Goal: Task Accomplishment & Management: Complete application form

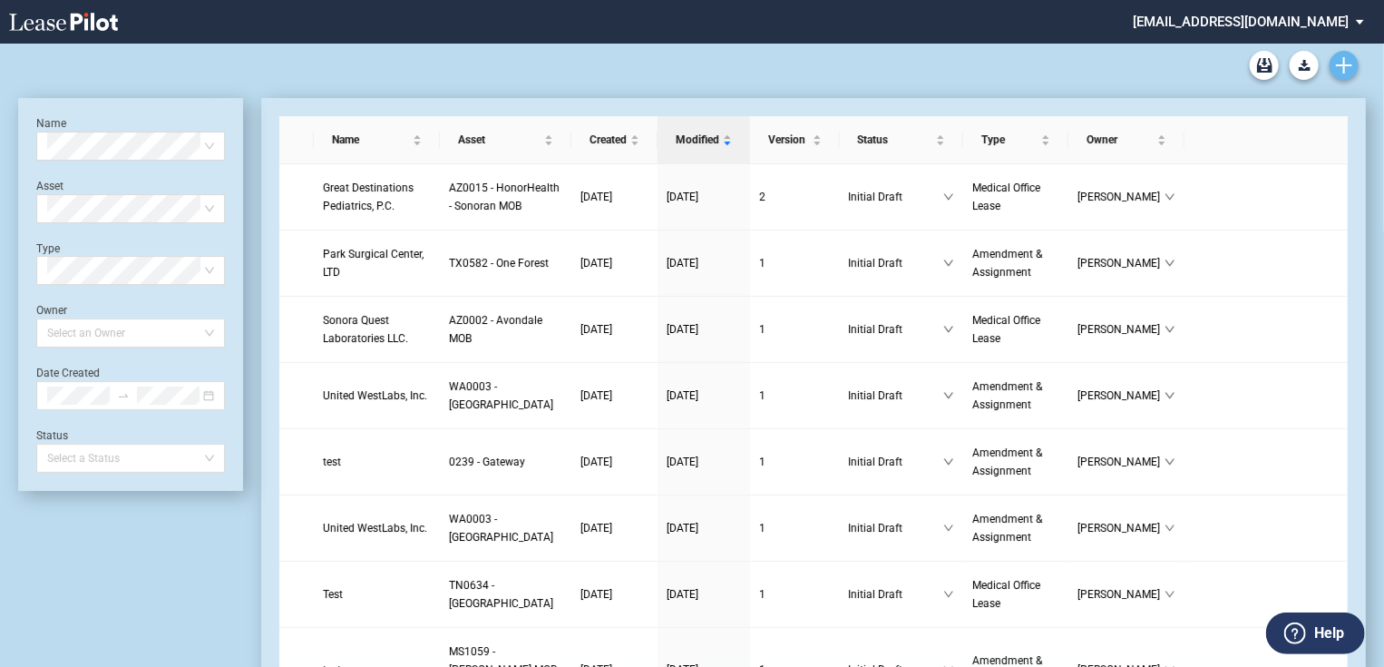
click at [1348, 64] on icon "Create new document" at bounding box center [1344, 65] width 16 height 16
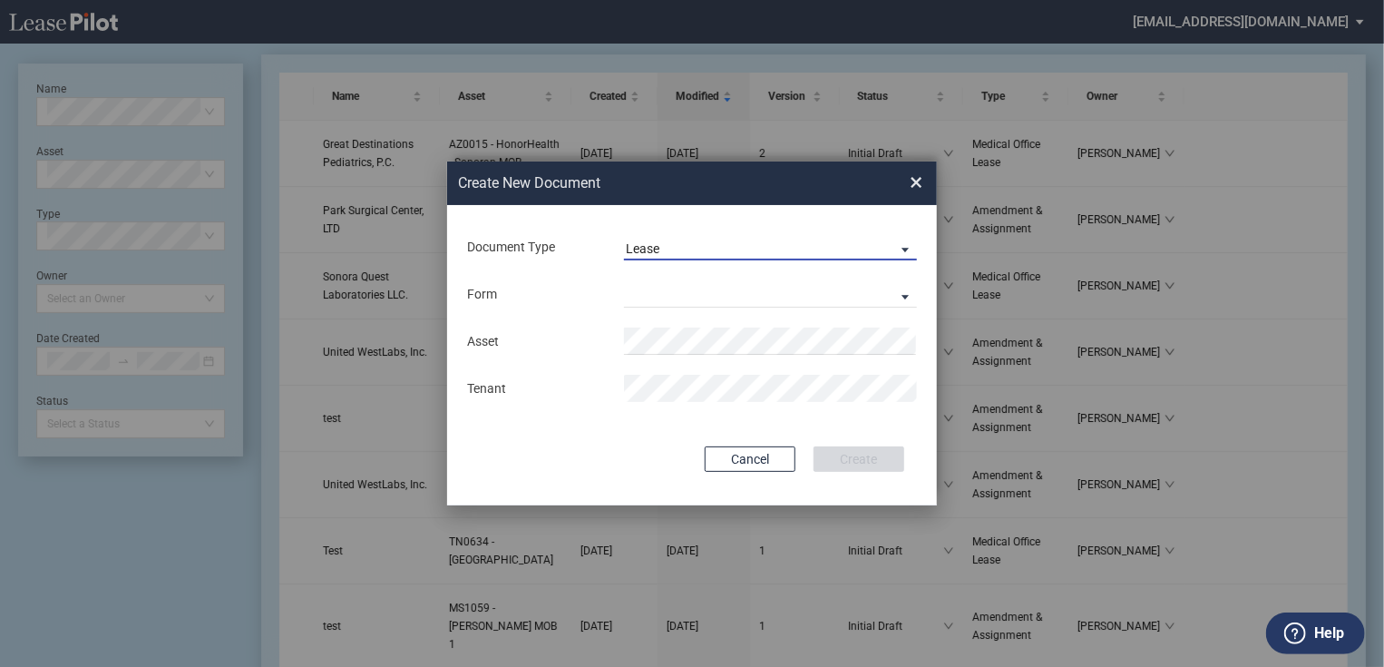
click at [689, 249] on span "Lease" at bounding box center [756, 249] width 260 height 18
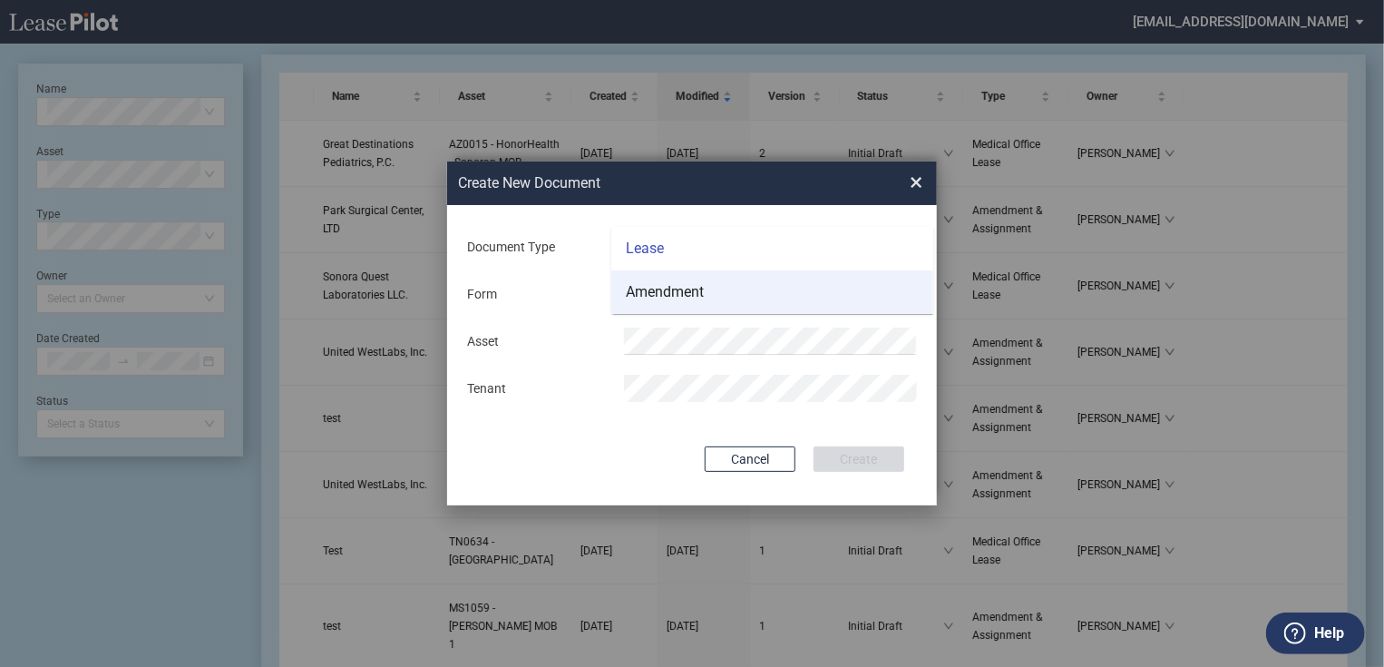
click at [676, 296] on div "Amendment" at bounding box center [665, 292] width 78 height 20
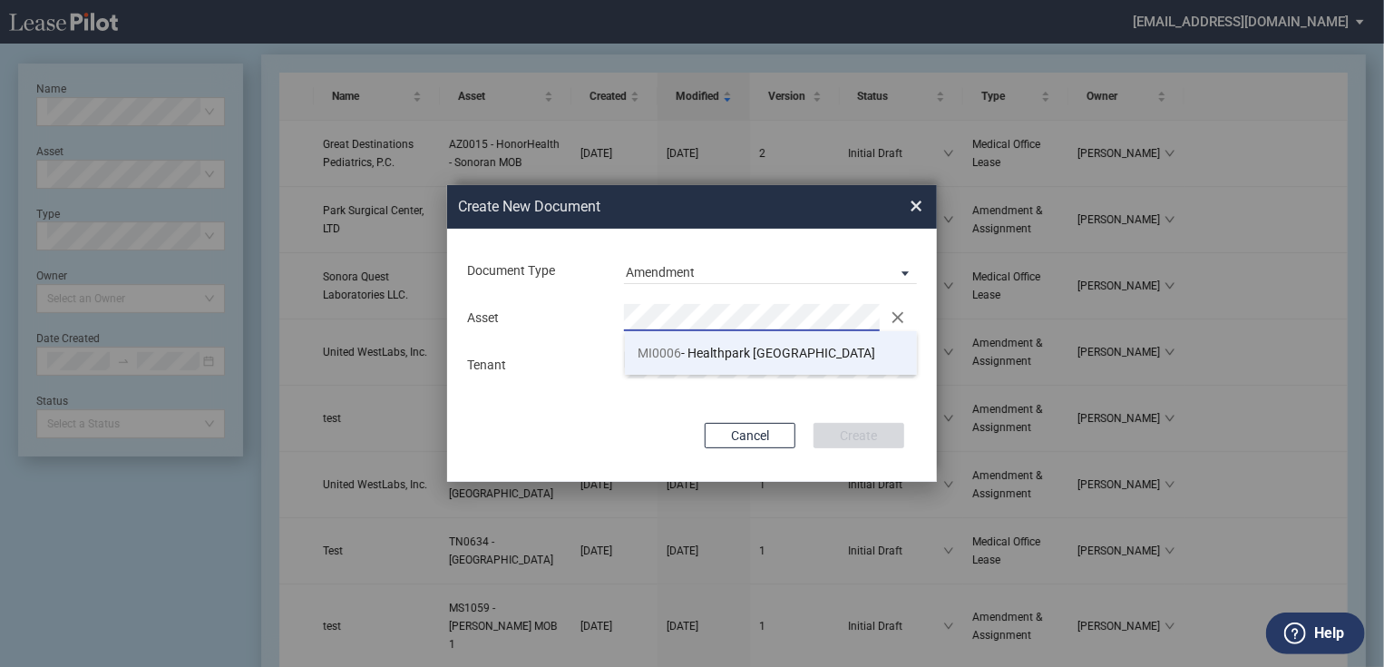
click at [696, 357] on span "MI0006 - Healthpark [GEOGRAPHIC_DATA]" at bounding box center [758, 353] width 238 height 15
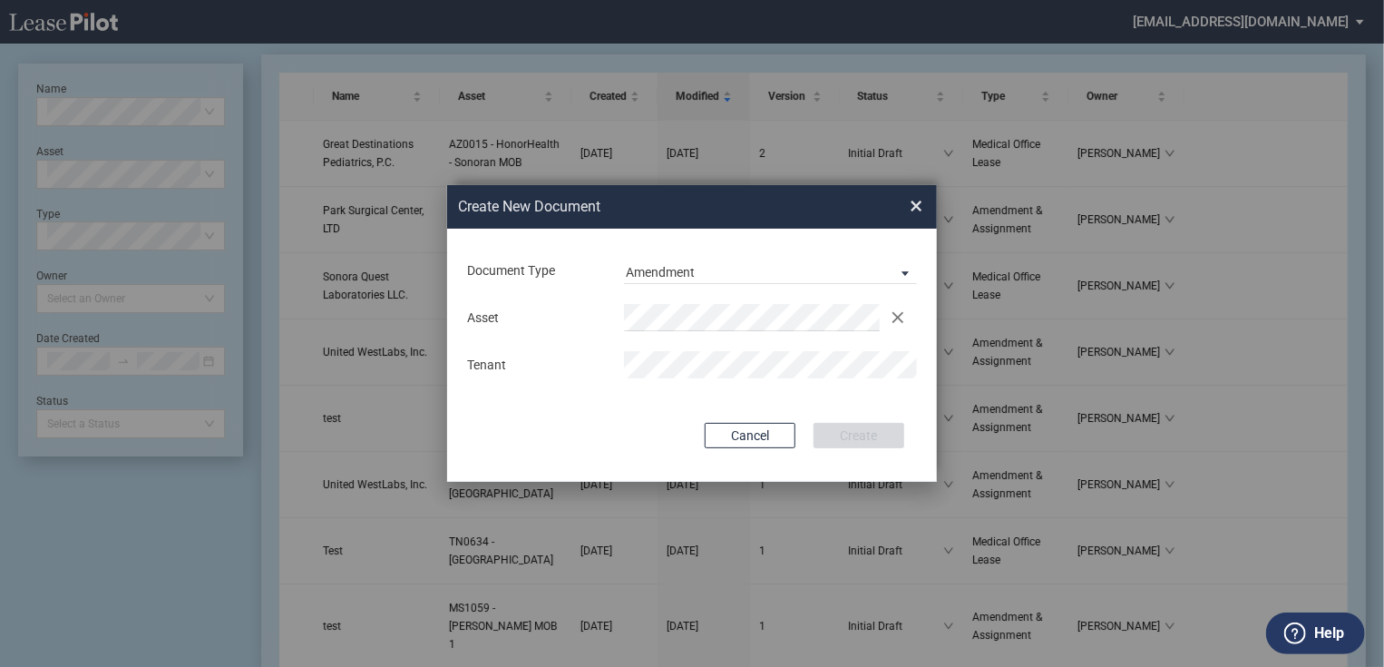
click at [729, 348] on div "Asset Clear Tenant" at bounding box center [692, 341] width 454 height 94
click at [875, 436] on button "Create" at bounding box center [859, 435] width 91 height 25
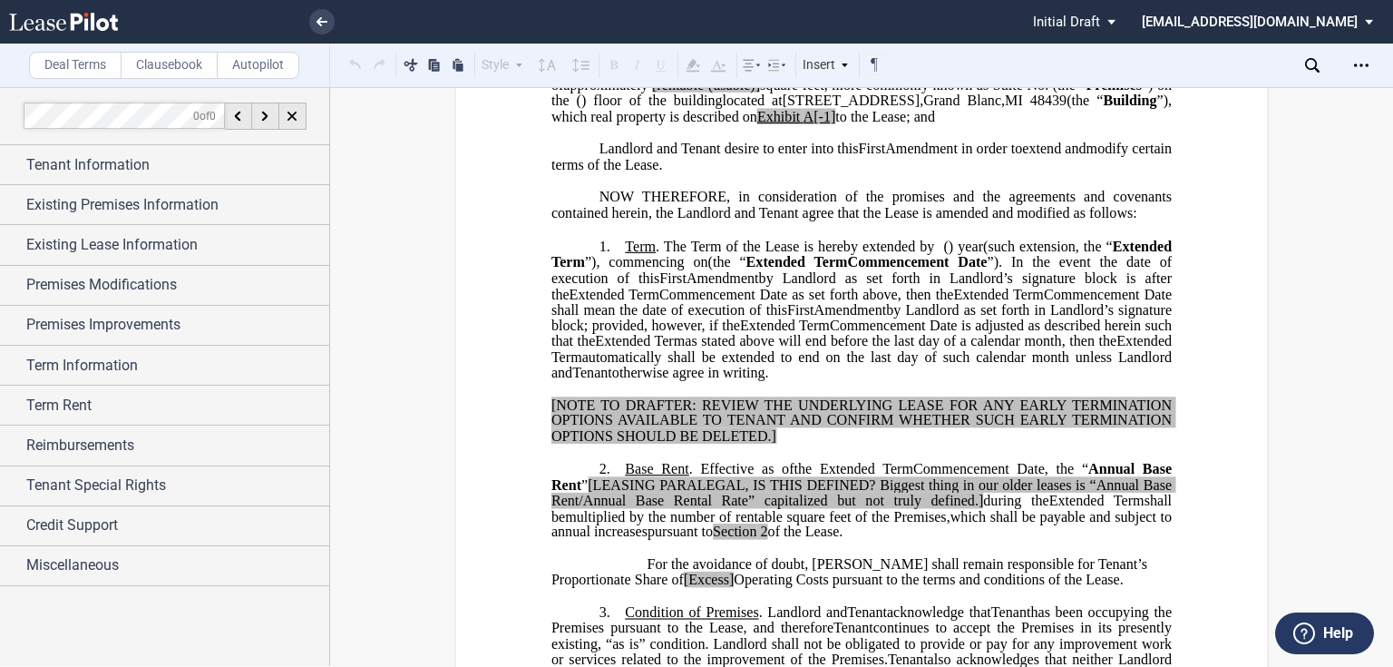
scroll to position [363, 0]
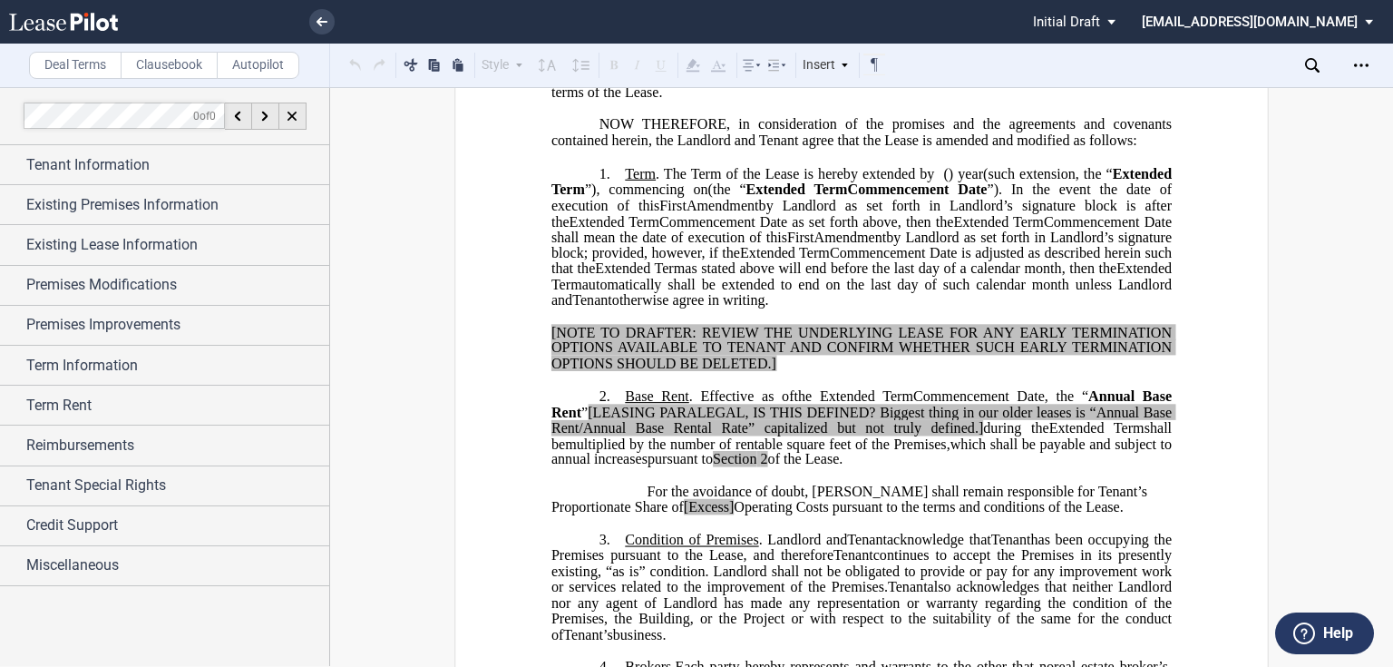
click at [612, 566] on p "3. Condition of Premises . Landlord and Assignee Tenant acknowledge that Assign…" at bounding box center [862, 588] width 621 height 112
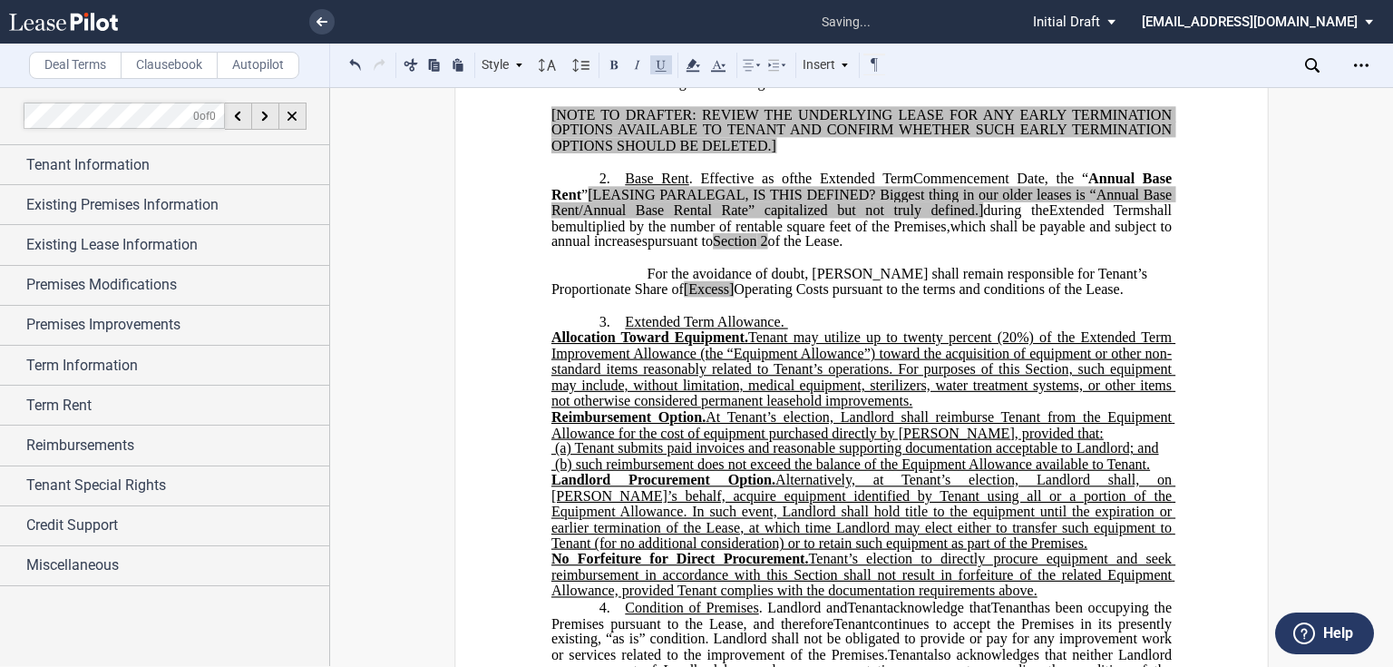
scroll to position [653, 0]
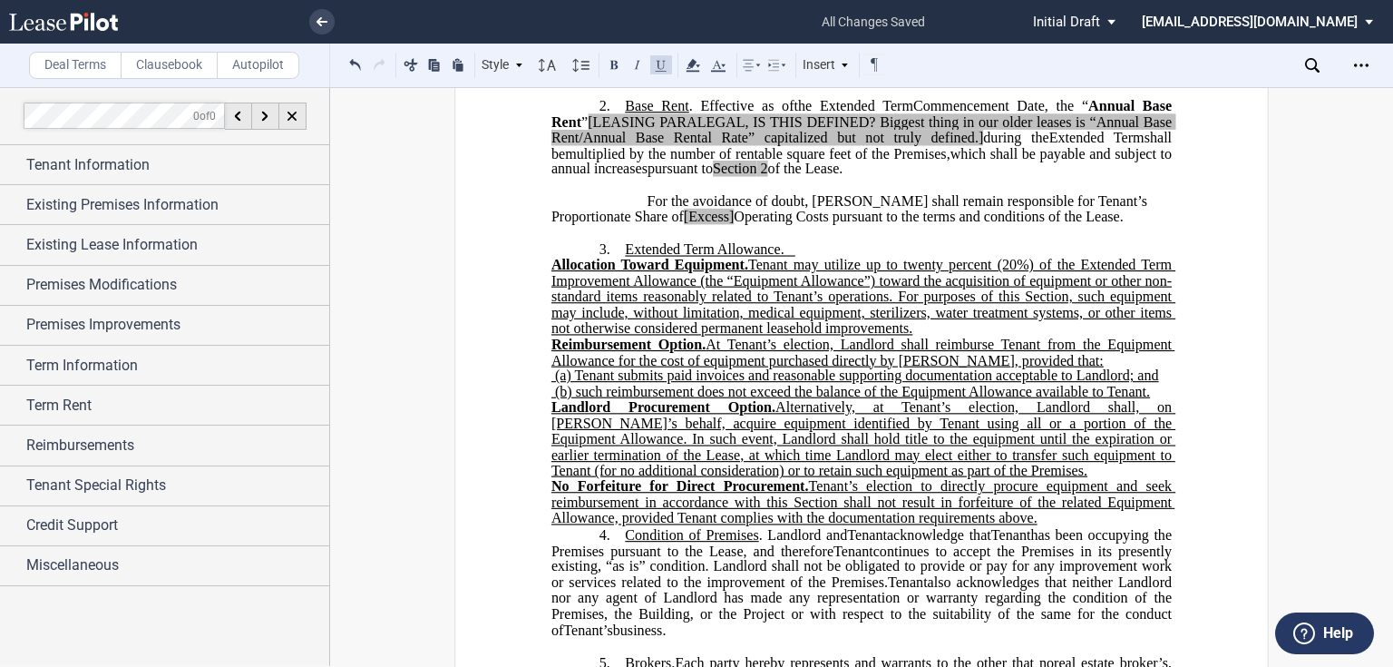
click at [552, 273] on span "Allocation Toward Equipment." at bounding box center [650, 265] width 197 height 16
click at [792, 278] on p "3. ﻿Extended Term Allowance. Allocation Toward Equipment. Tenant may utilize up…" at bounding box center [862, 384] width 621 height 286
drag, startPoint x: 1048, startPoint y: 550, endPoint x: 537, endPoint y: 301, distance: 568.0
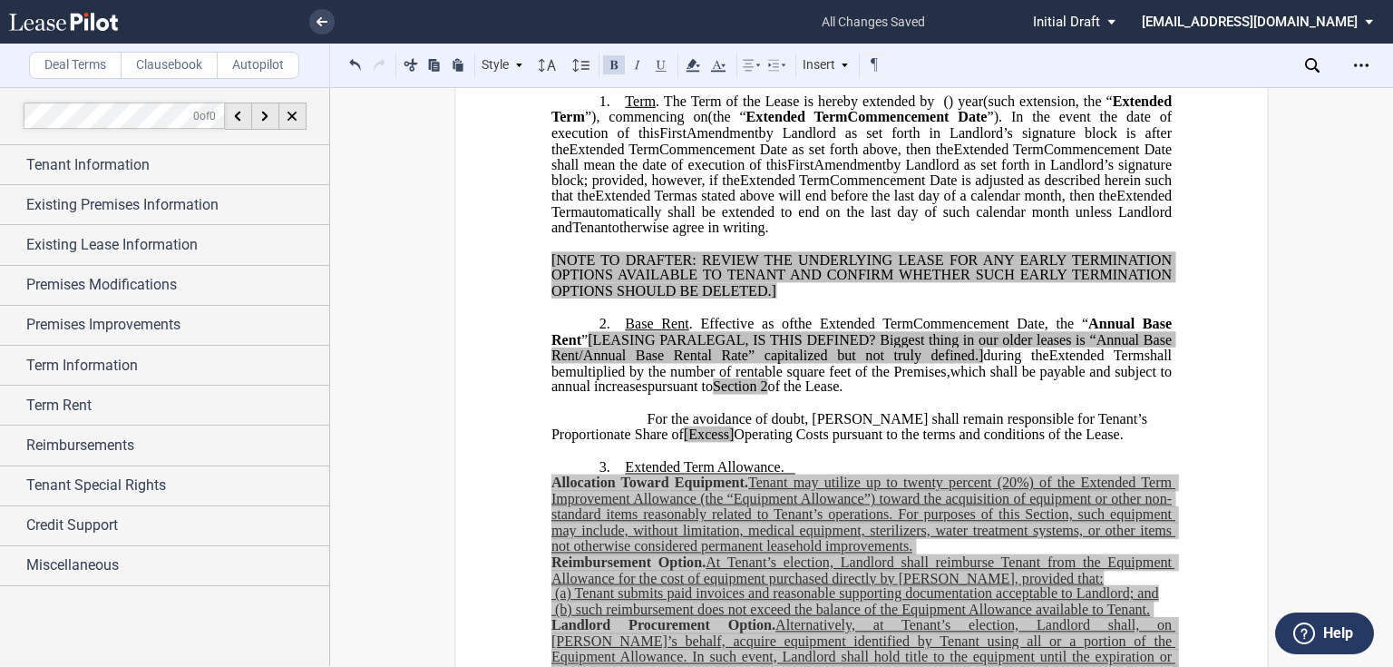
scroll to position [0, 0]
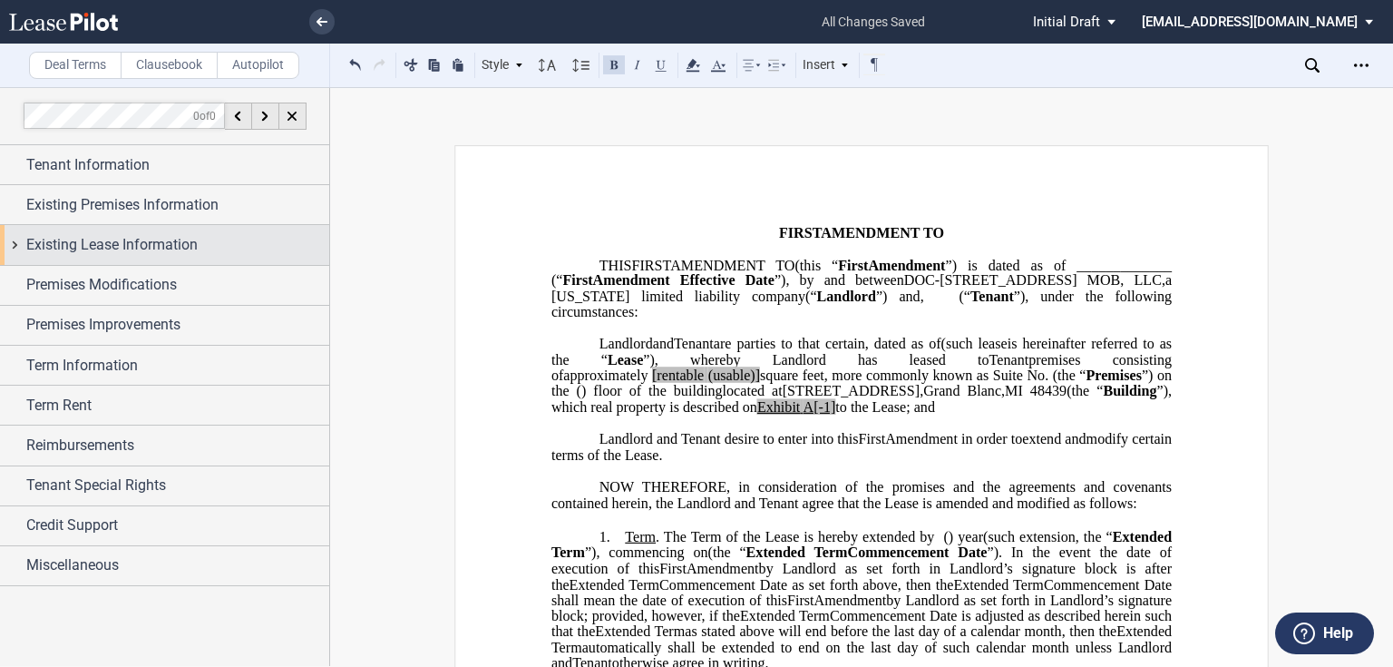
click at [19, 243] on div "Existing Lease Information" at bounding box center [164, 244] width 329 height 39
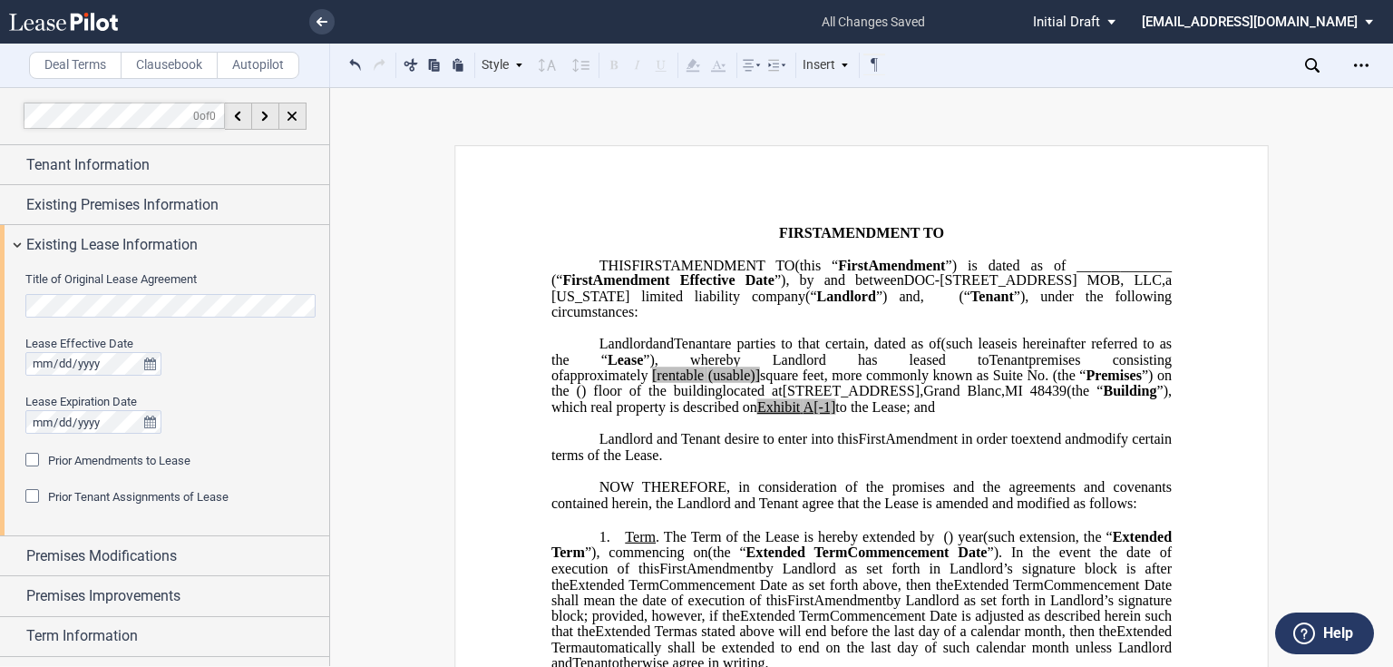
click at [0, 308] on html ".bocls-1{fill:#26354a;fill-rule:evenodd} Loading... × all changes saved Pending…" at bounding box center [696, 333] width 1393 height 667
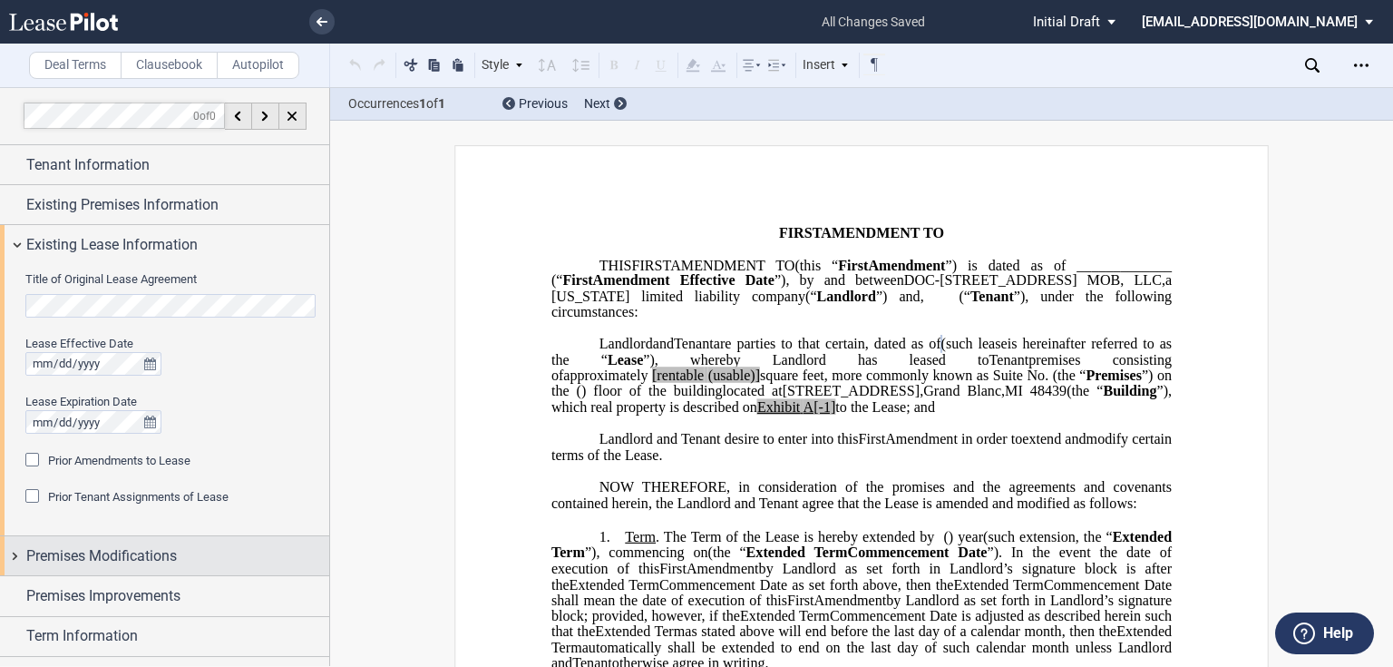
scroll to position [73, 0]
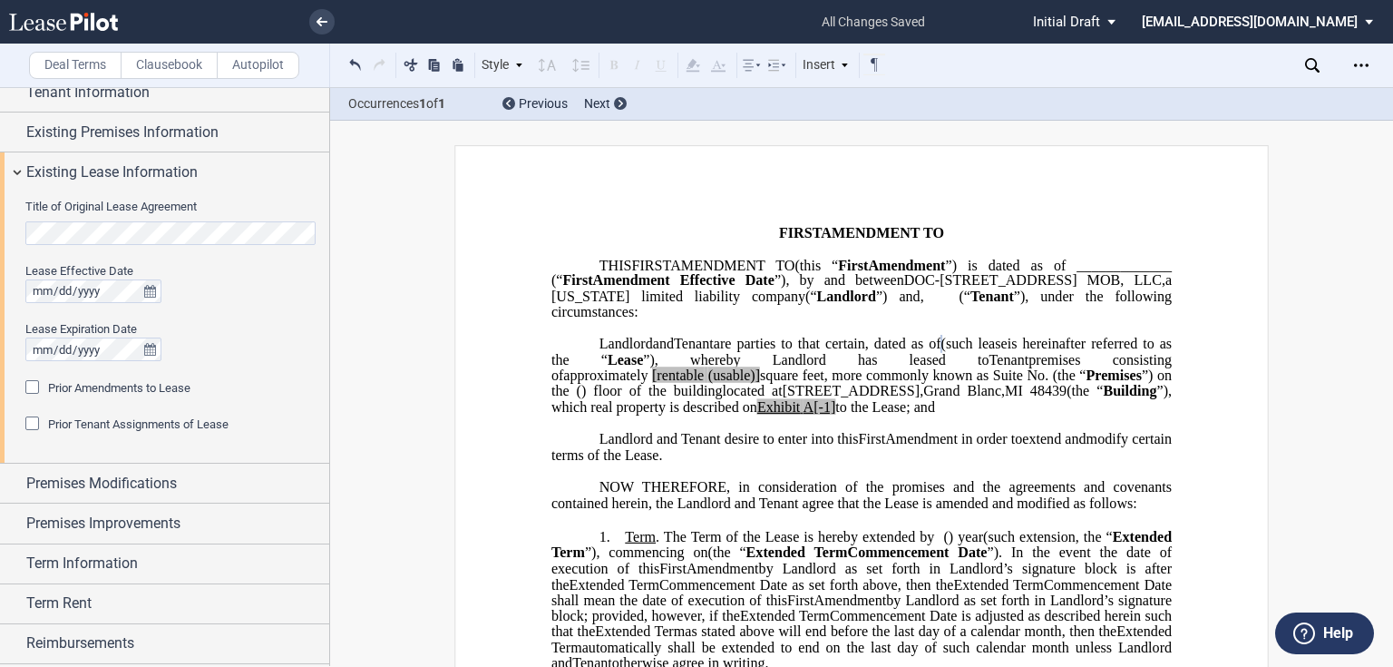
click at [87, 385] on span "Prior Amendments to Lease" at bounding box center [119, 388] width 142 height 14
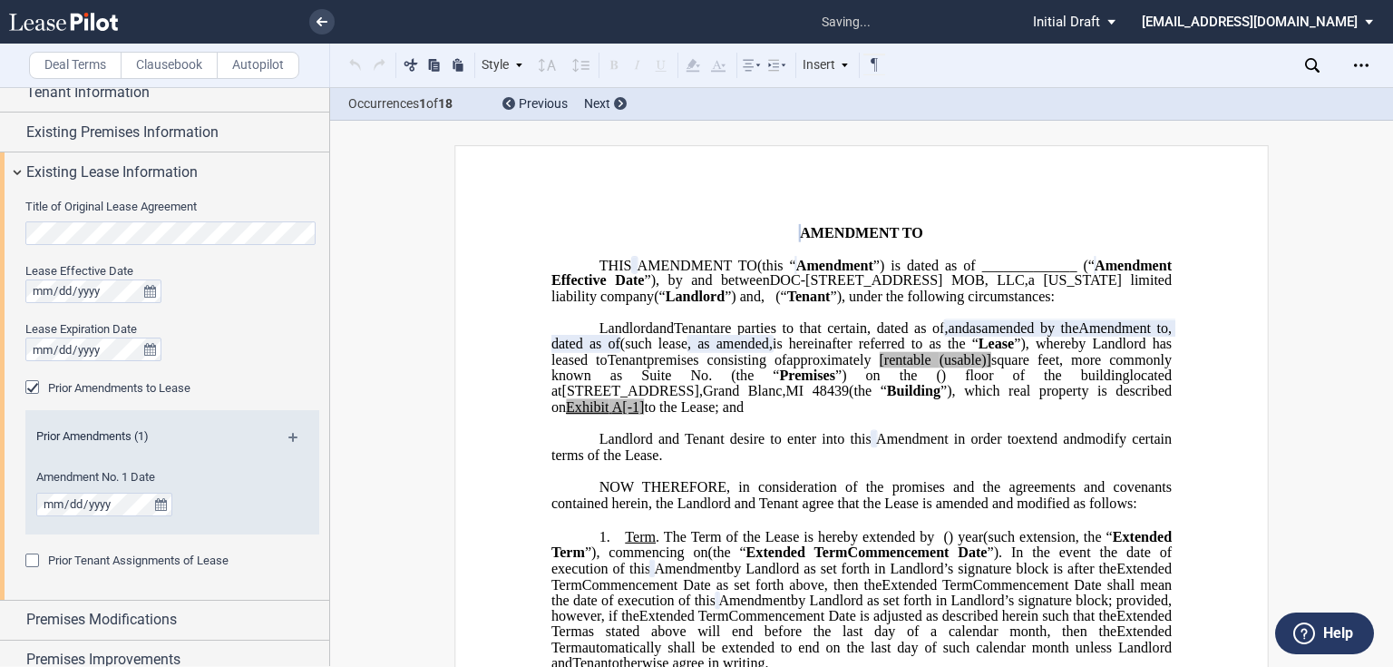
click at [288, 436] on md-icon at bounding box center [300, 444] width 24 height 22
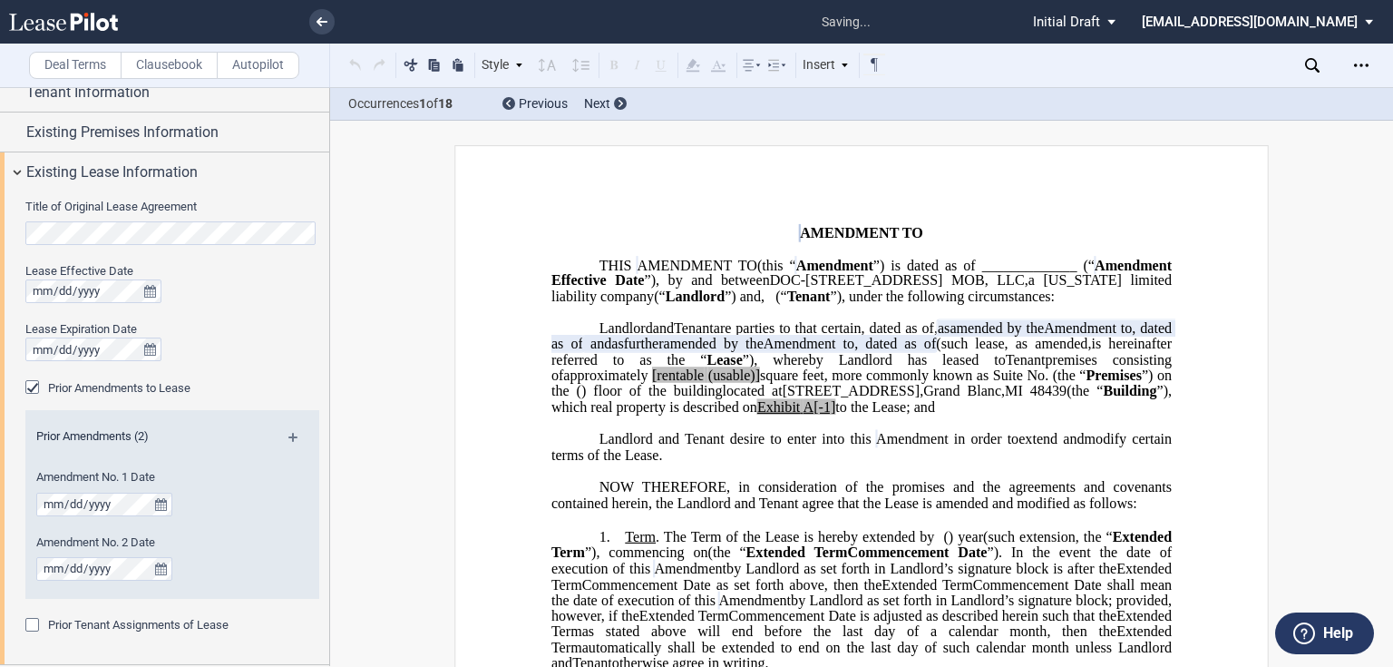
click at [289, 439] on md-icon at bounding box center [300, 444] width 24 height 22
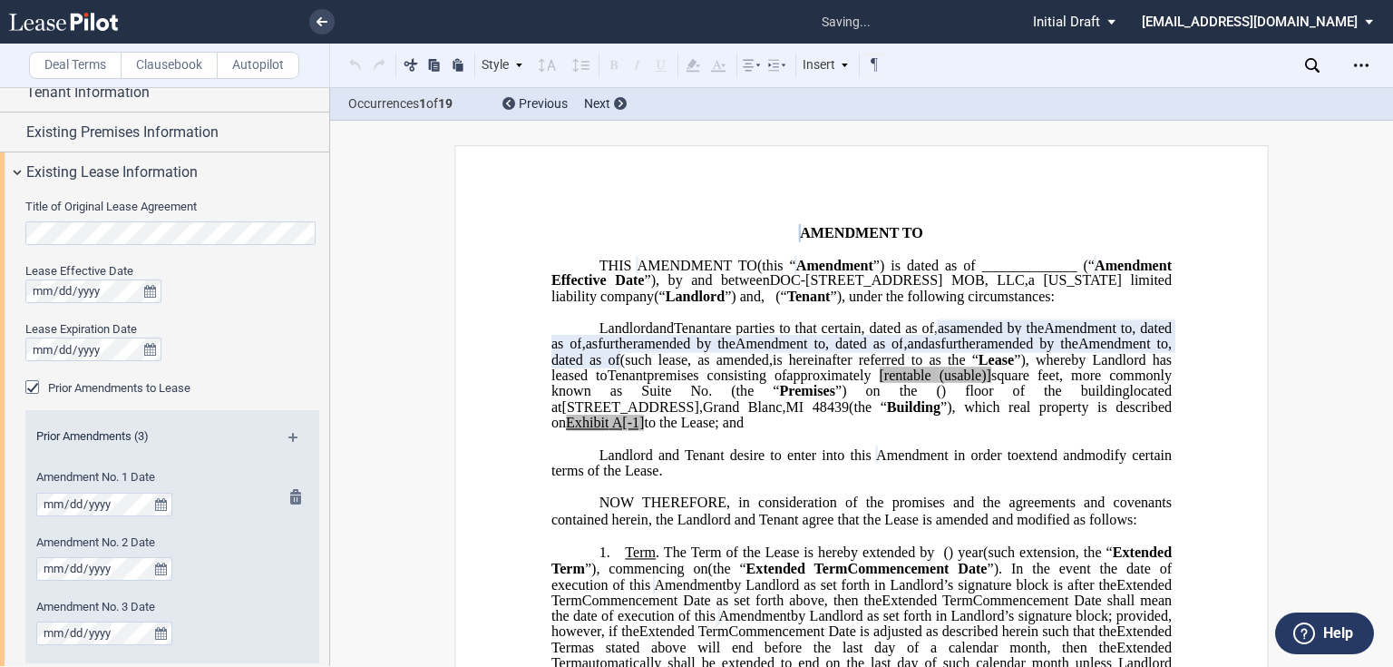
scroll to position [145, 0]
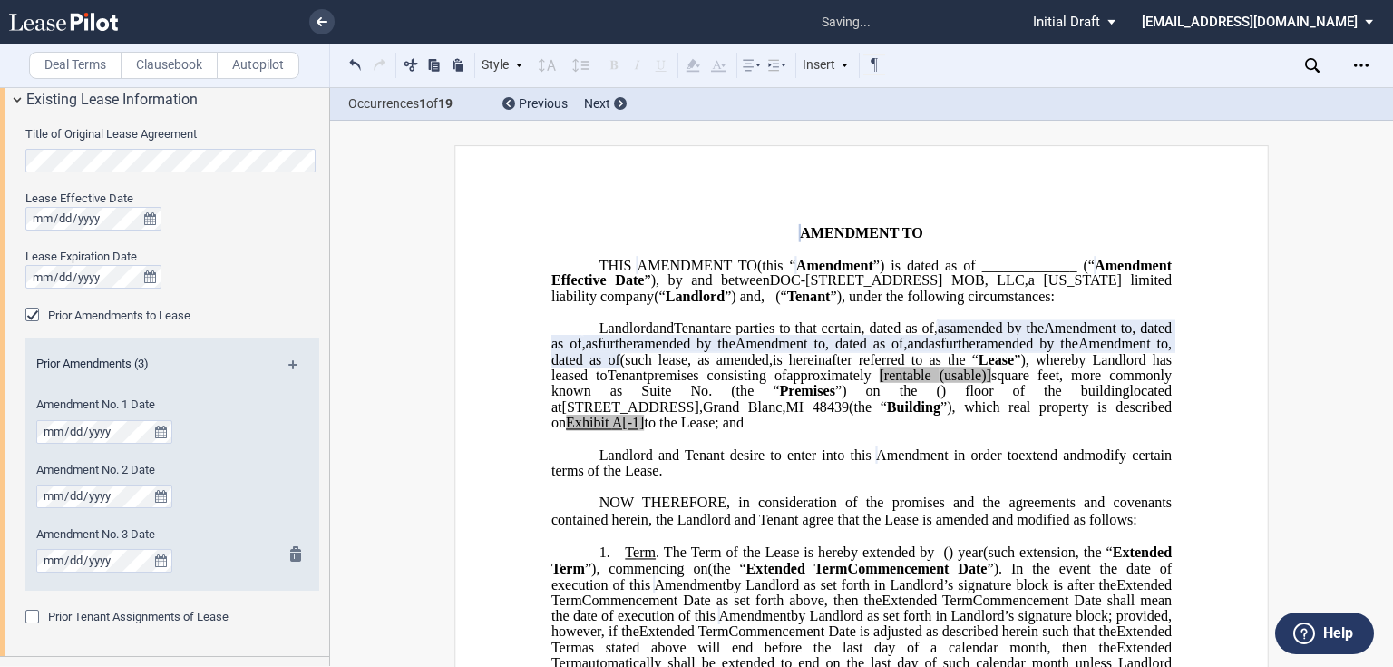
click at [291, 552] on md-icon at bounding box center [301, 557] width 22 height 22
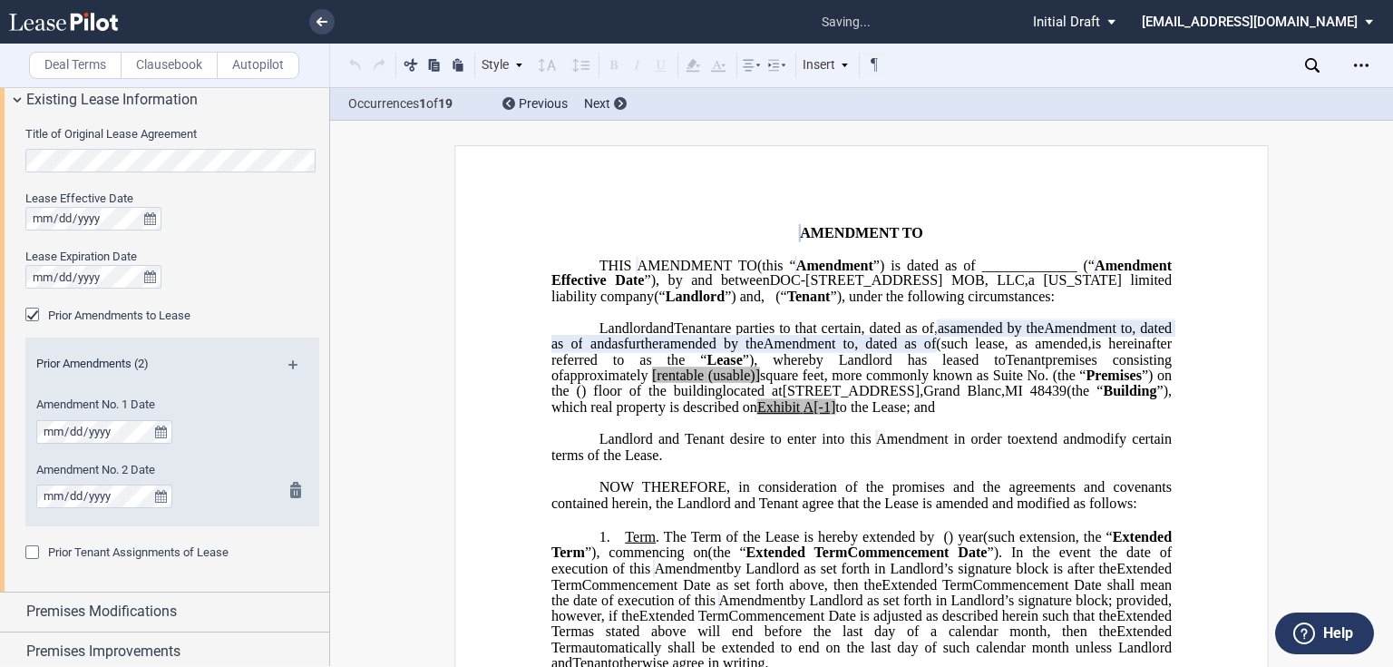
click at [294, 488] on md-icon at bounding box center [301, 493] width 22 height 22
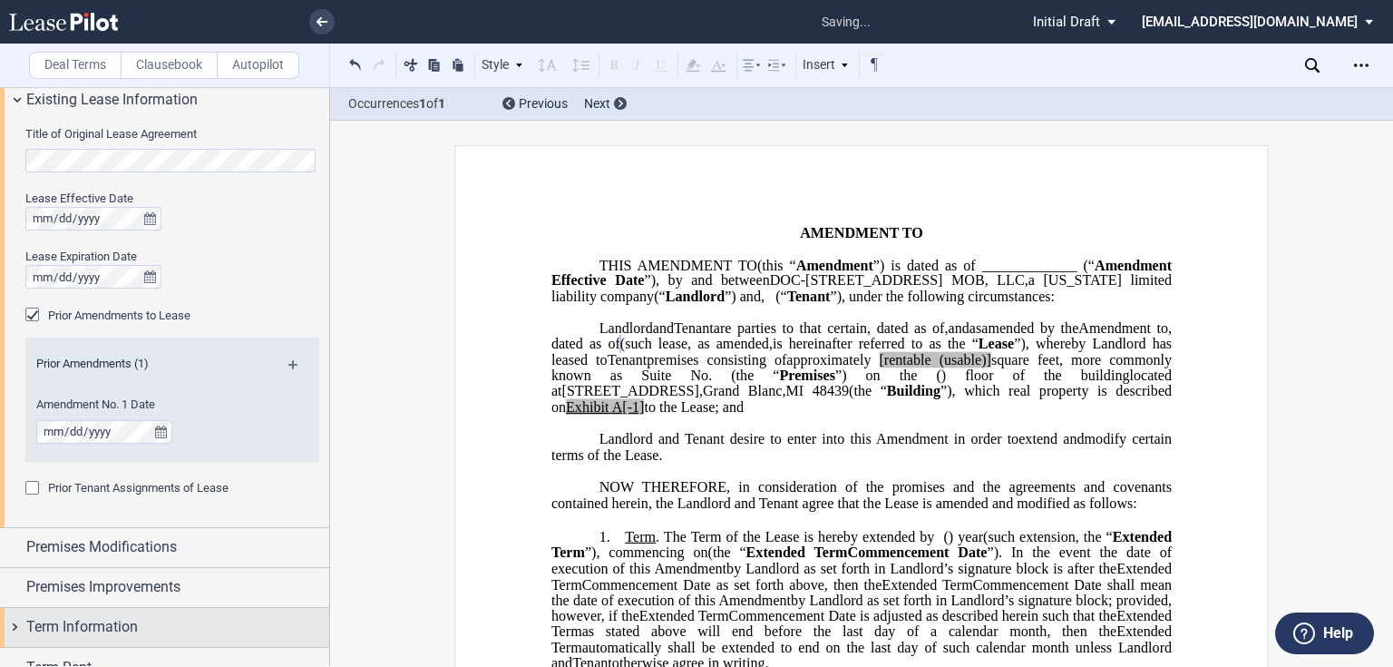
scroll to position [290, 0]
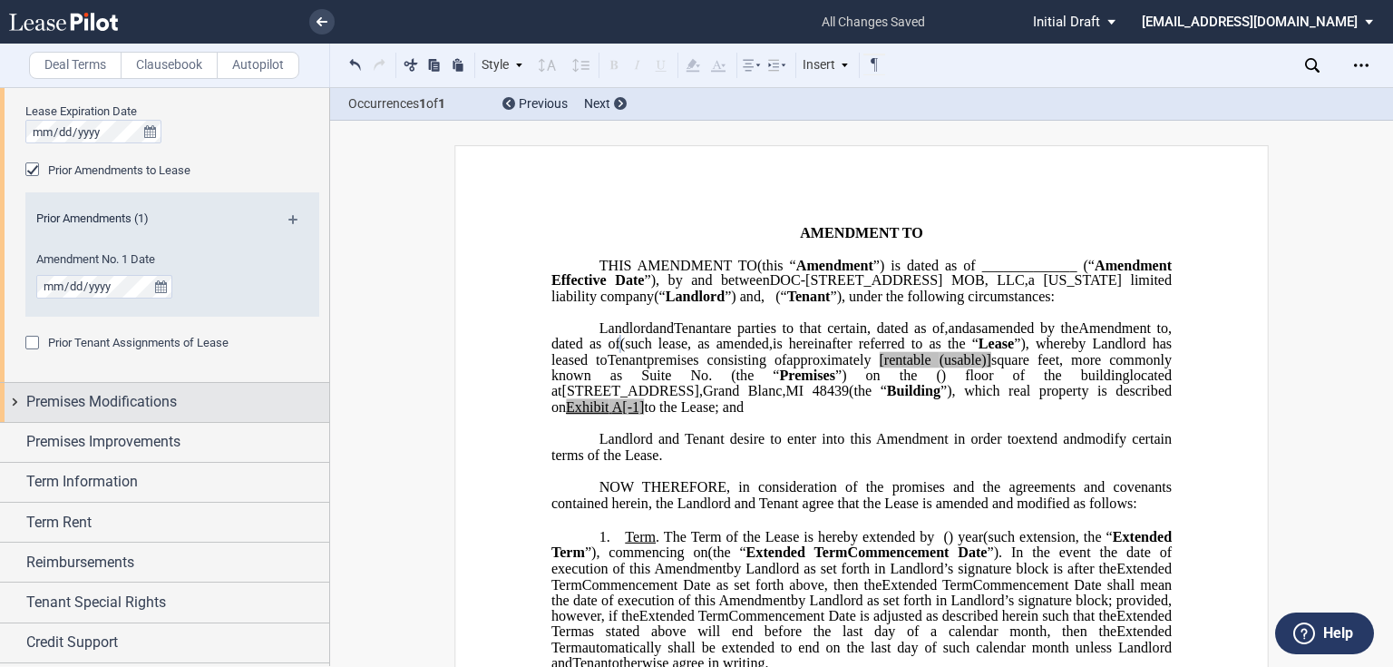
click at [114, 406] on span "Premises Modifications" at bounding box center [101, 402] width 151 height 22
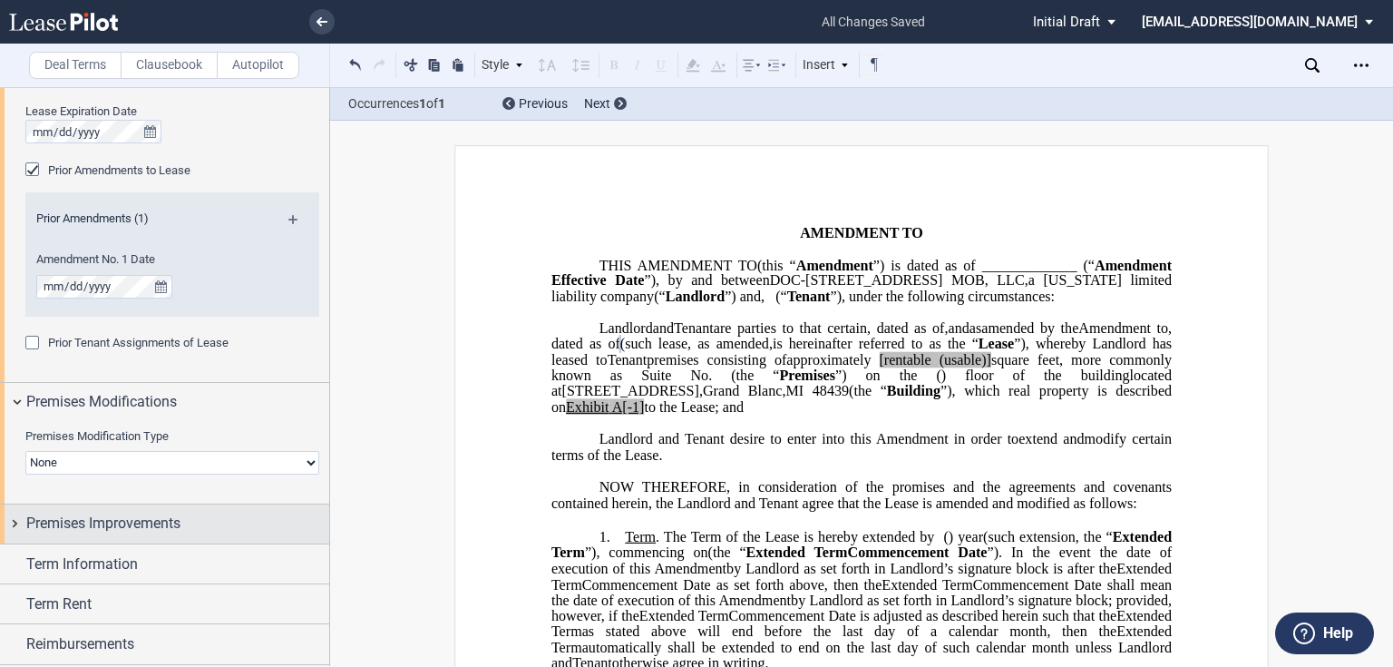
click at [105, 532] on span "Premises Improvements" at bounding box center [103, 524] width 154 height 22
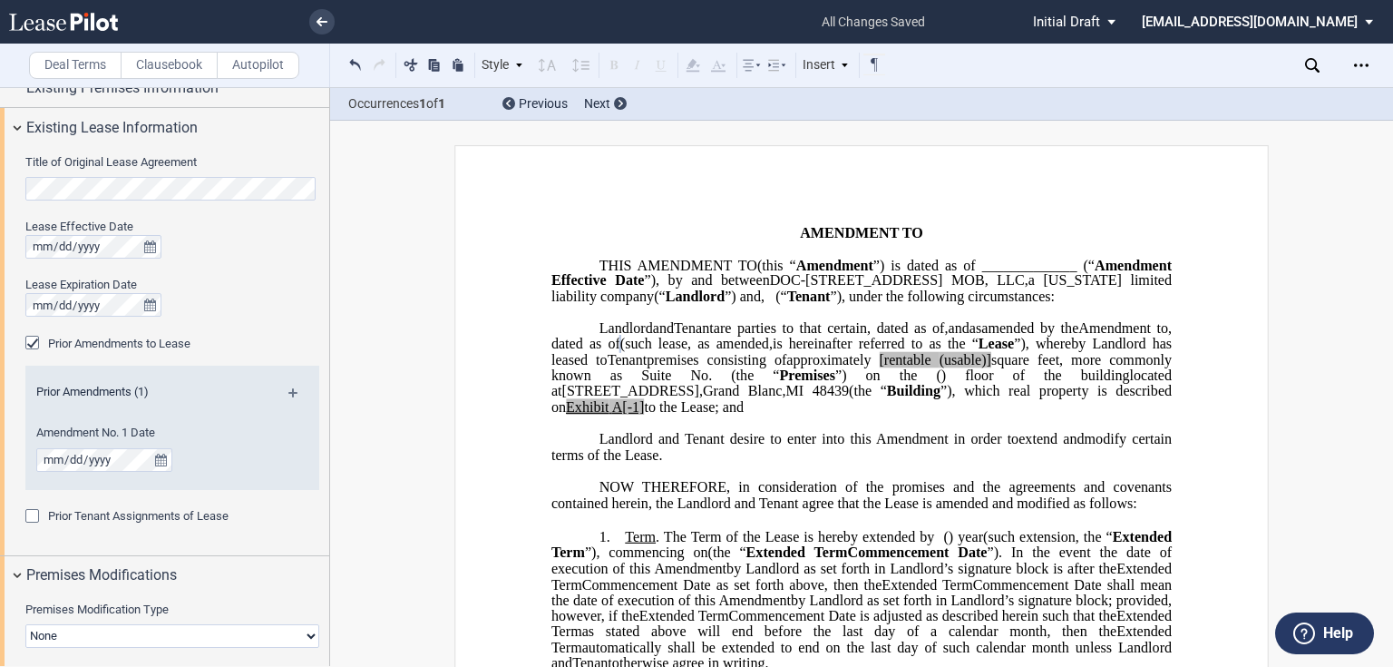
scroll to position [0, 0]
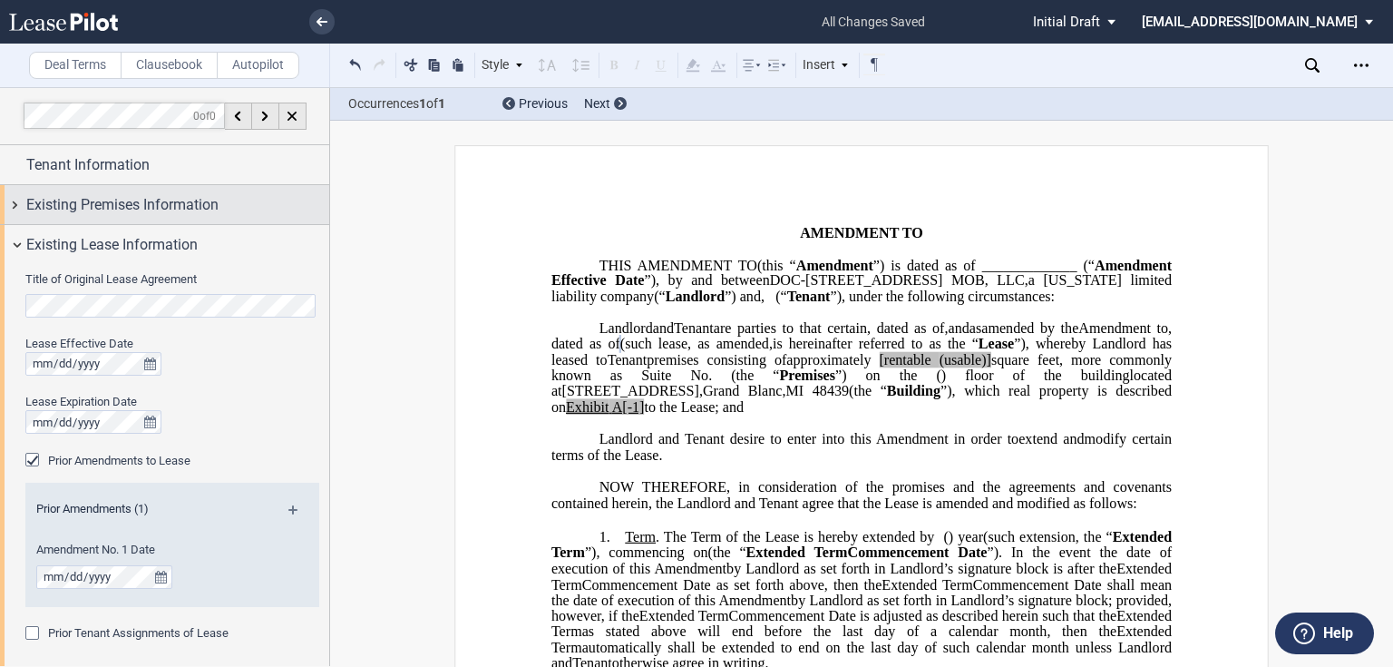
click at [151, 200] on span "Existing Premises Information" at bounding box center [122, 205] width 192 height 22
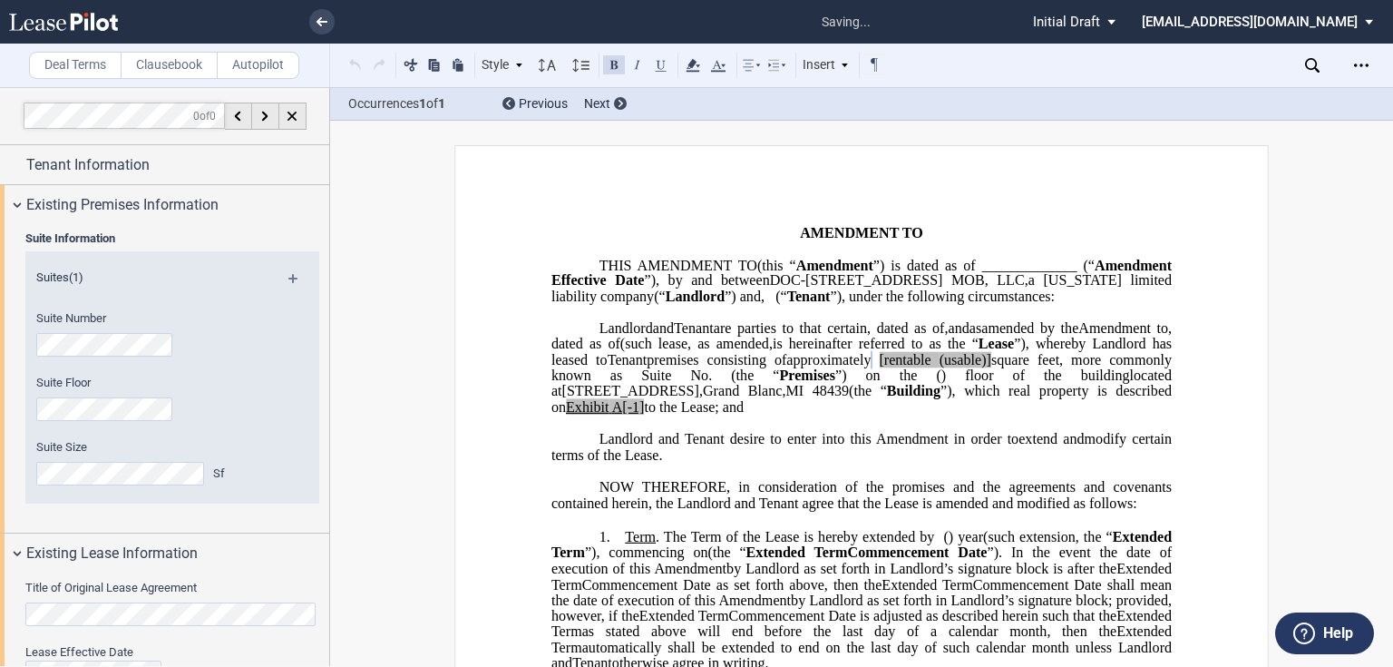
click at [0, 398] on html ".bocls-1{fill:#26354a;fill-rule:evenodd} Loading... × saving... Pending... Pend…" at bounding box center [696, 333] width 1393 height 667
click at [645, 415] on span "A[-1]" at bounding box center [628, 407] width 33 height 16
drag, startPoint x: 882, startPoint y: 399, endPoint x: 897, endPoint y: 399, distance: 15.4
click at [942, 384] on span ") floor of the building" at bounding box center [1036, 375] width 189 height 16
click at [881, 383] on span "approximately ﻿ ﻿ [rentable (usable)] square feet, more commonly known as Suite…" at bounding box center [864, 367] width 624 height 32
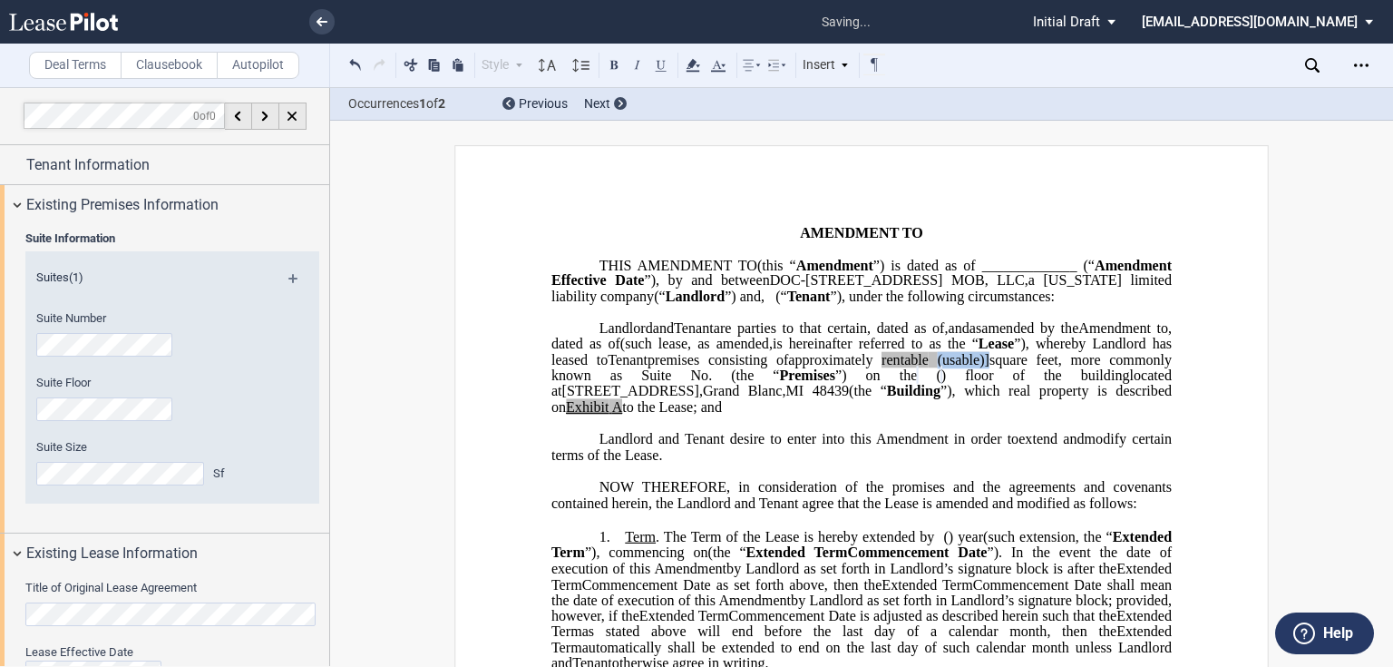
drag, startPoint x: 936, startPoint y: 393, endPoint x: 988, endPoint y: 389, distance: 51.8
click at [988, 383] on span "approximately ﻿ ﻿ rentable (usable)] square feet, more commonly known as Suite …" at bounding box center [864, 367] width 624 height 32
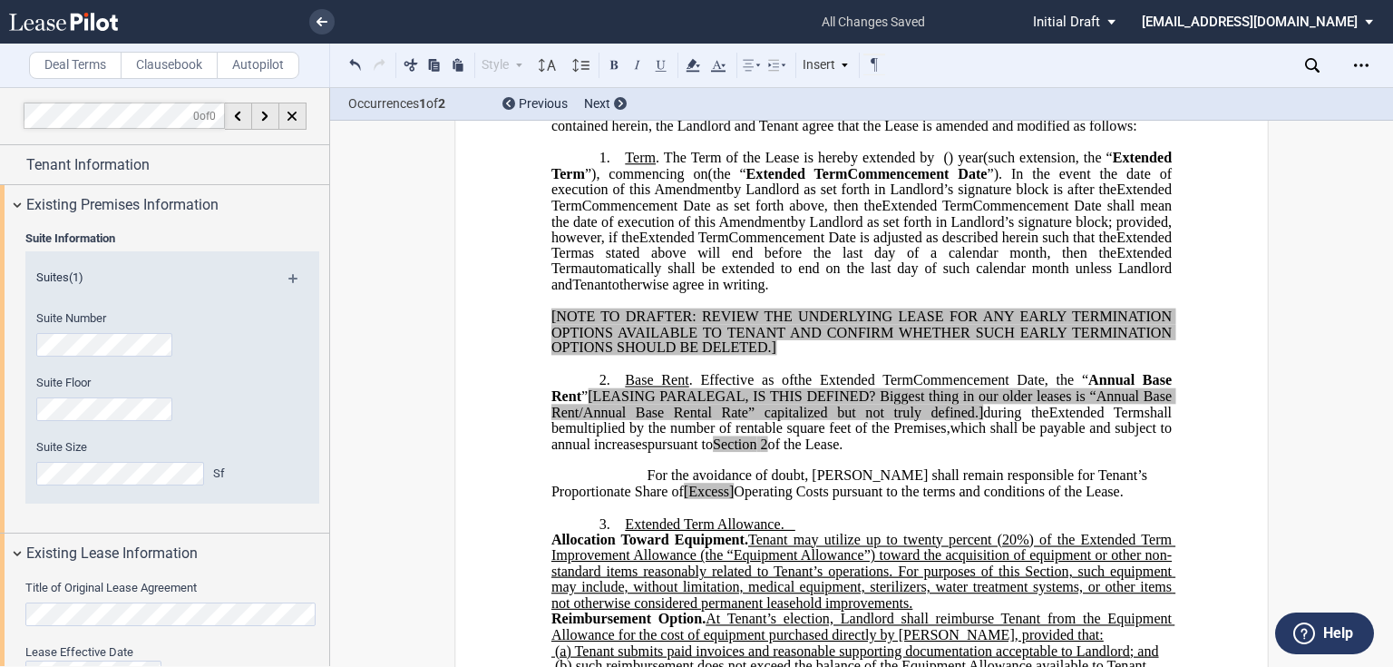
scroll to position [290, 0]
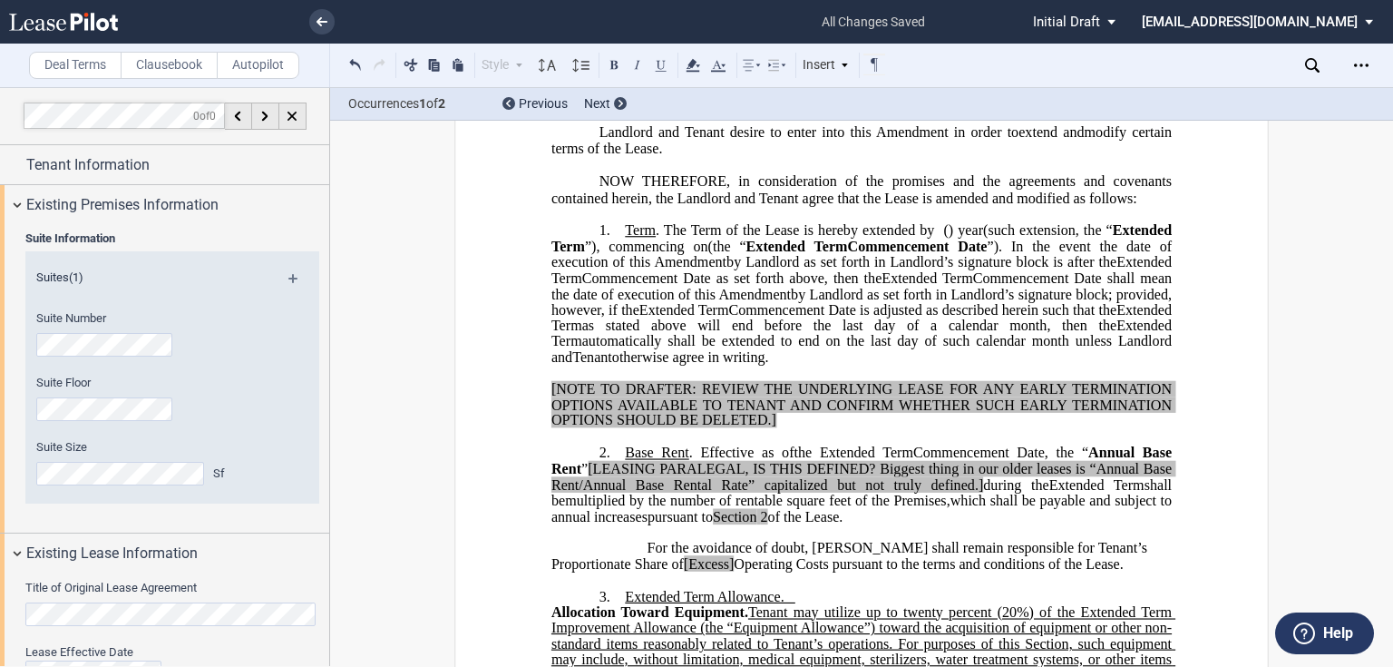
drag, startPoint x: 968, startPoint y: 388, endPoint x: 664, endPoint y: 265, distance: 328.0
click at [665, 266] on p "1. Term . The Term of the Lease is hereby extended by [__________] ﻿ ﻿ ( ﻿ ﻿ ) …" at bounding box center [862, 293] width 621 height 143
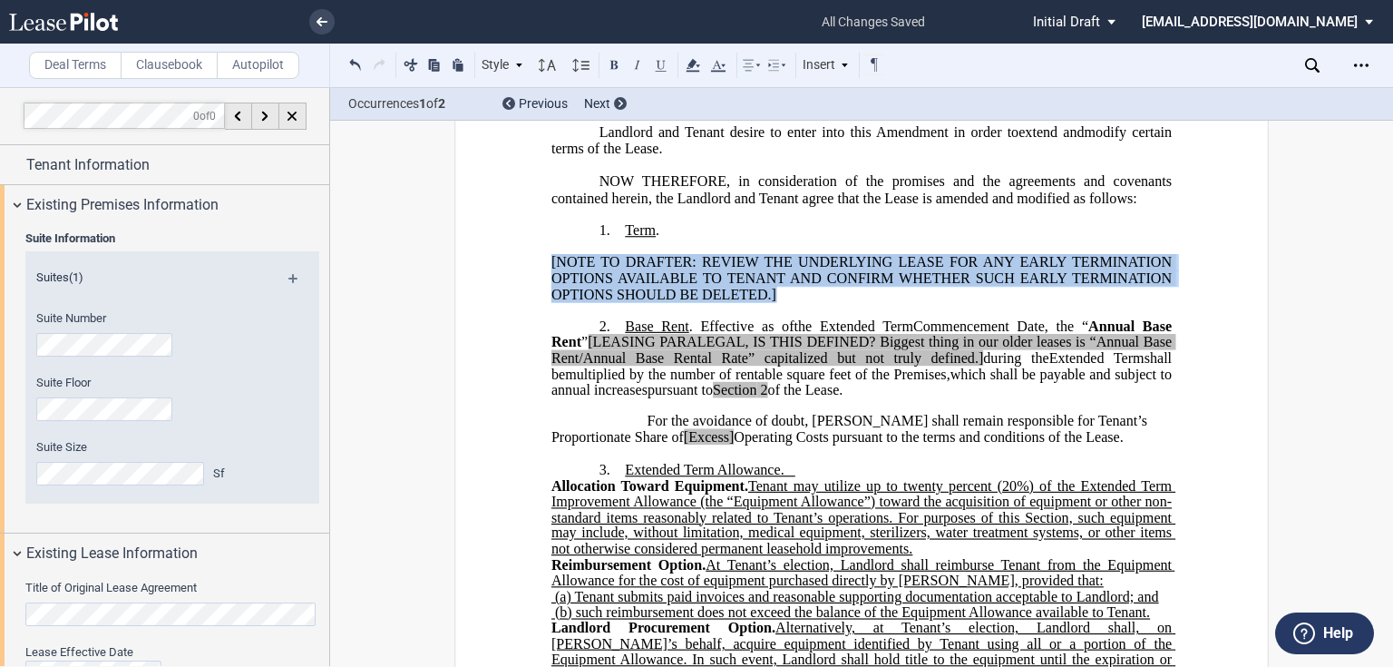
drag, startPoint x: 790, startPoint y: 329, endPoint x: 542, endPoint y: 292, distance: 251.3
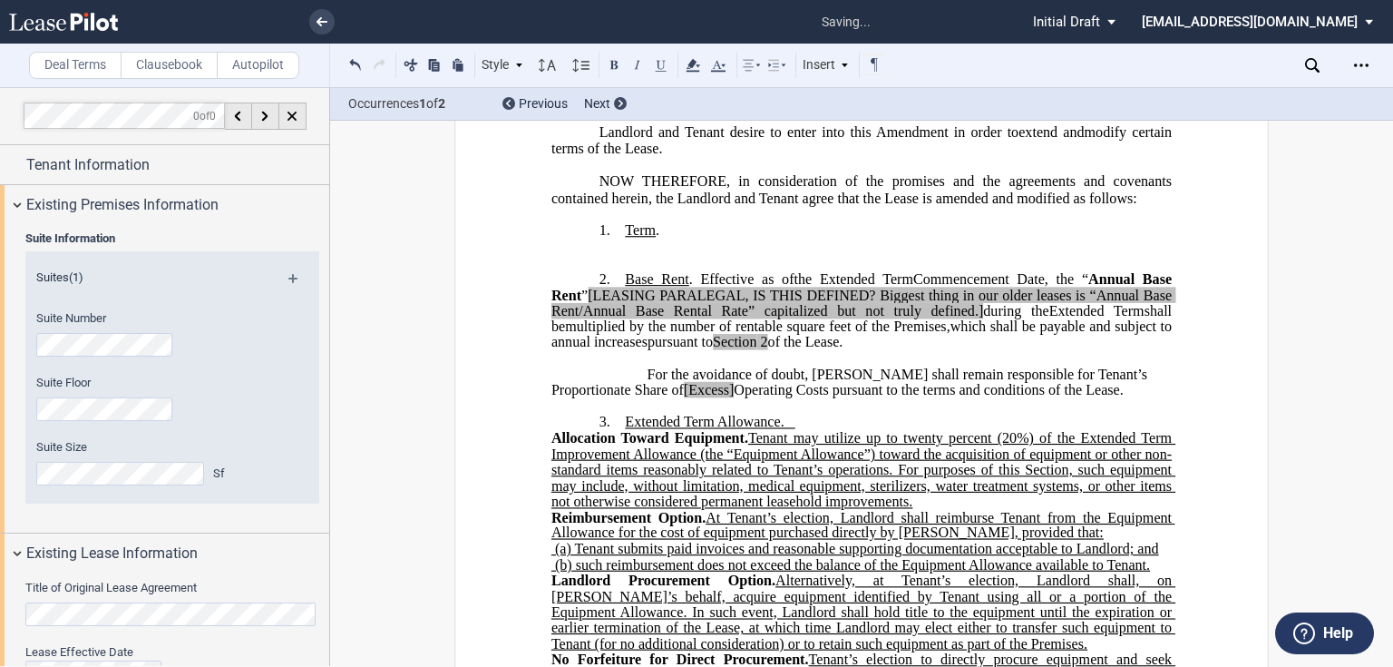
click at [697, 239] on p "1. Term . [__________] ﻿ ﻿ ( ﻿ ﻿ ) year s and ﻿ ﻿ ( ﻿ ﻿ ) month s ﻿ s ﻿ ﻿ ( ﻿ ﻿…" at bounding box center [862, 230] width 621 height 17
drag, startPoint x: 660, startPoint y: 262, endPoint x: 637, endPoint y: 261, distance: 23.6
click at [637, 239] on p "1. Term . [__________] ﻿ ﻿ ( ﻿ ﻿ ) year s and ﻿ ﻿ ( ﻿ ﻿ ) month s ﻿ s ﻿ ﻿ ( ﻿ ﻿…" at bounding box center [862, 230] width 621 height 17
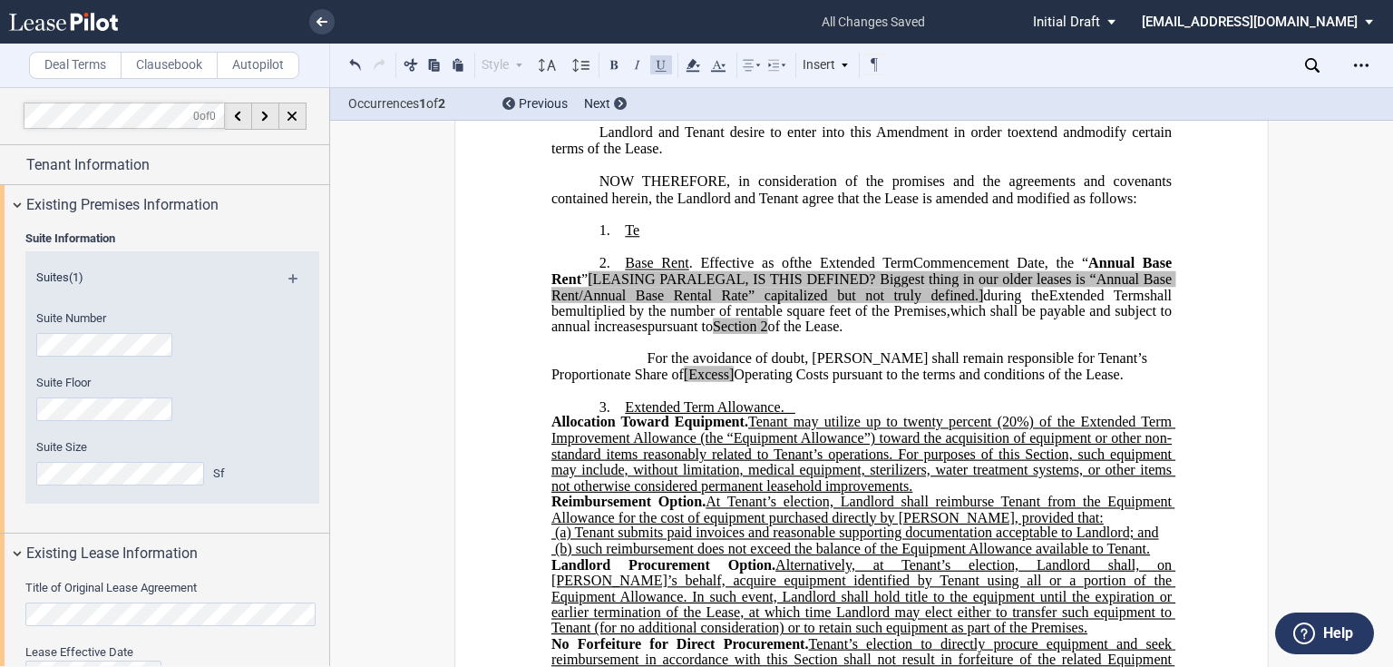
drag, startPoint x: 933, startPoint y: 356, endPoint x: 619, endPoint y: 299, distance: 319.8
click at [619, 299] on p "2. Base Rent . Effective as of [______] [______] the Extended Term the ﻿ ﻿ Exte…" at bounding box center [862, 295] width 621 height 80
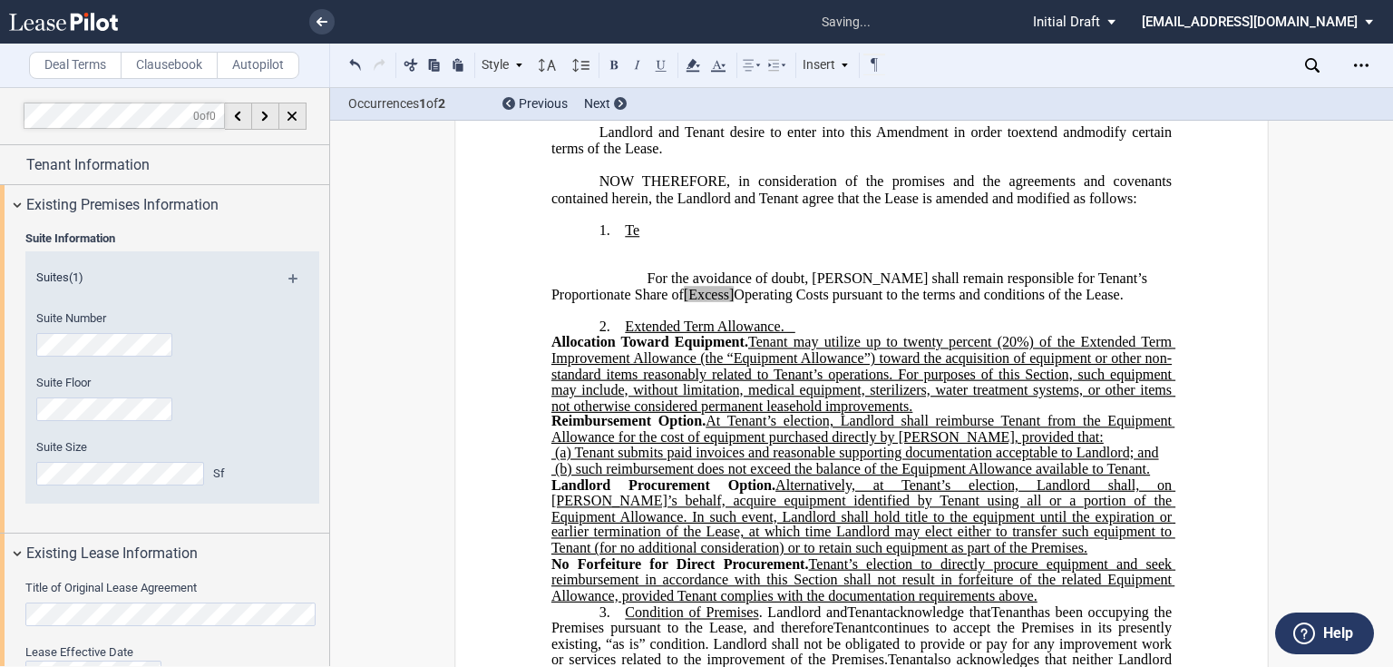
drag, startPoint x: 1091, startPoint y: 330, endPoint x: 640, endPoint y: 308, distance: 452.3
click at [640, 303] on p "For the avoidance of doubt, Tenant shall remain responsible for Tenant’s Propor…" at bounding box center [862, 287] width 621 height 32
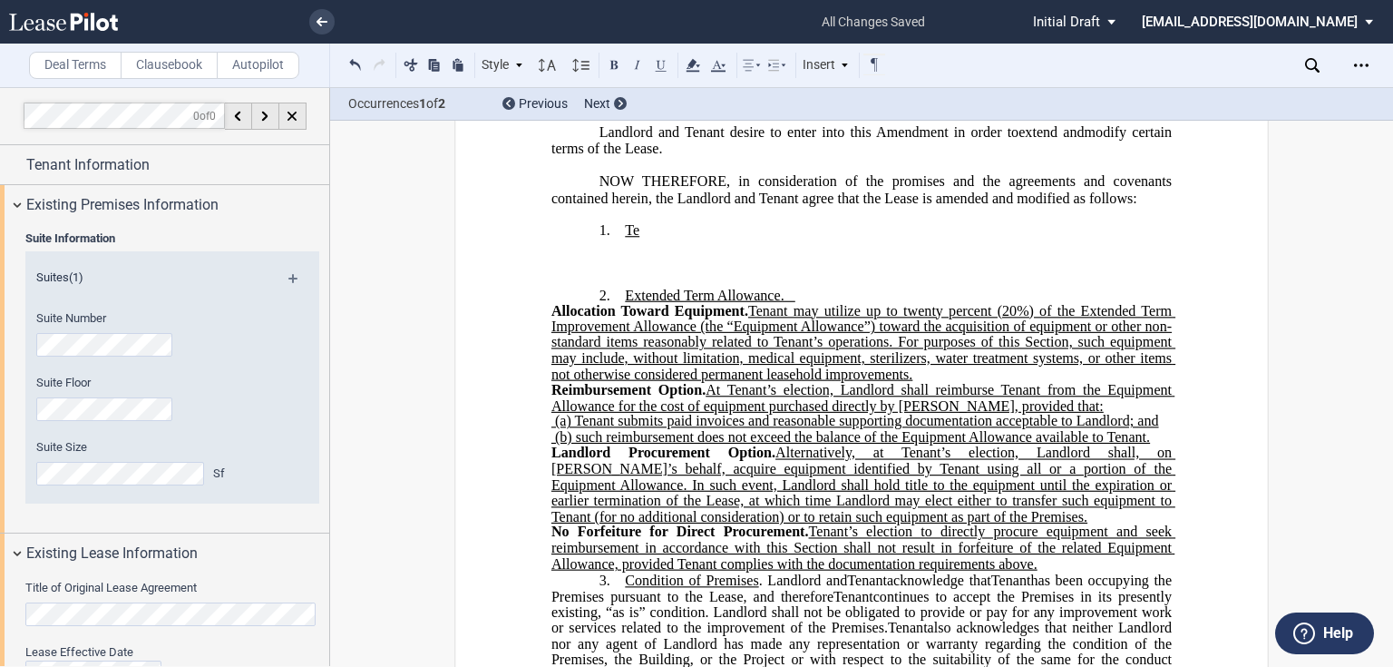
click at [758, 347] on span "Tenant may utilize up to twenty percent (20%) of the Extended Term Improvement …" at bounding box center [864, 341] width 624 height 79
drag, startPoint x: 548, startPoint y: 341, endPoint x: 1036, endPoint y: 598, distance: 551.5
click at [1036, 572] on span "Allocation Toward Equipment. Tenant may utilize up to twenty percent (20%) of t…" at bounding box center [862, 438] width 621 height 269
click at [658, 255] on p "﻿" at bounding box center [862, 246] width 621 height 15
click at [641, 239] on p "1. Te [__________] ﻿ ﻿ ( ﻿ ﻿ ) year s and ﻿ ﻿ ( ﻿ ﻿ ) month s ﻿ s ﻿ ﻿ ( ﻿ ﻿ ) m…" at bounding box center [862, 230] width 621 height 17
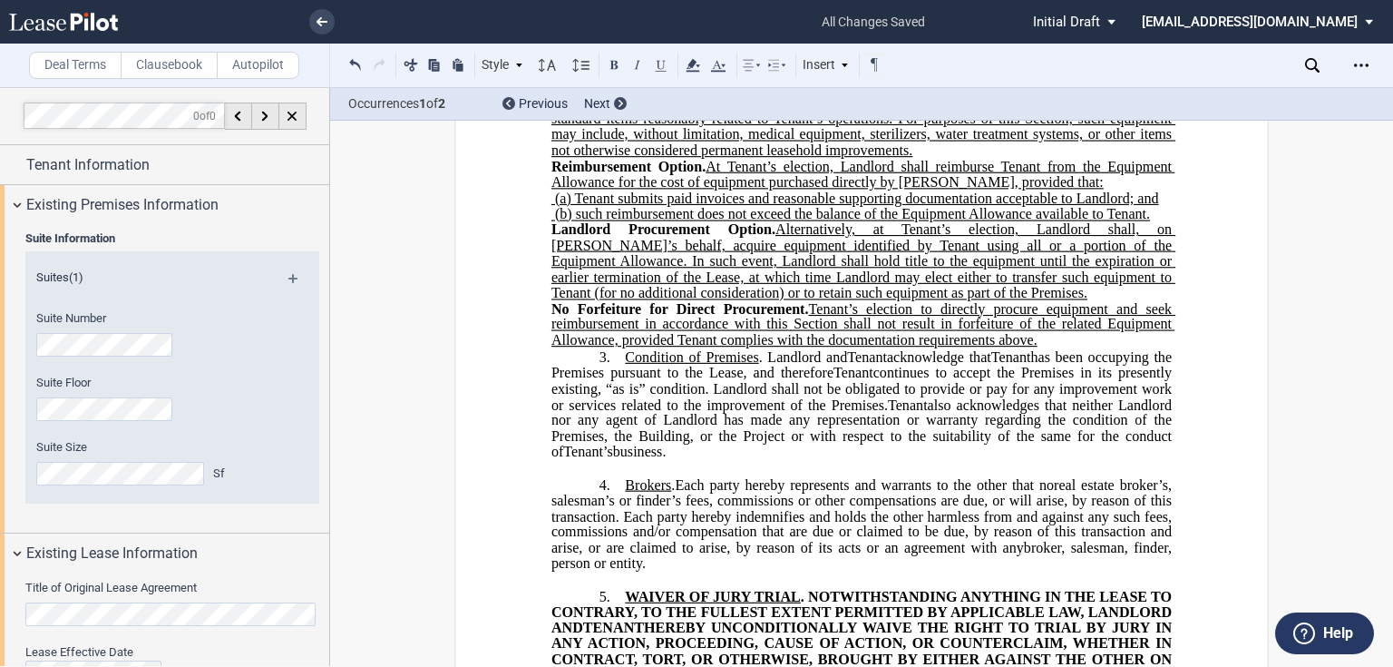
scroll to position [581, 0]
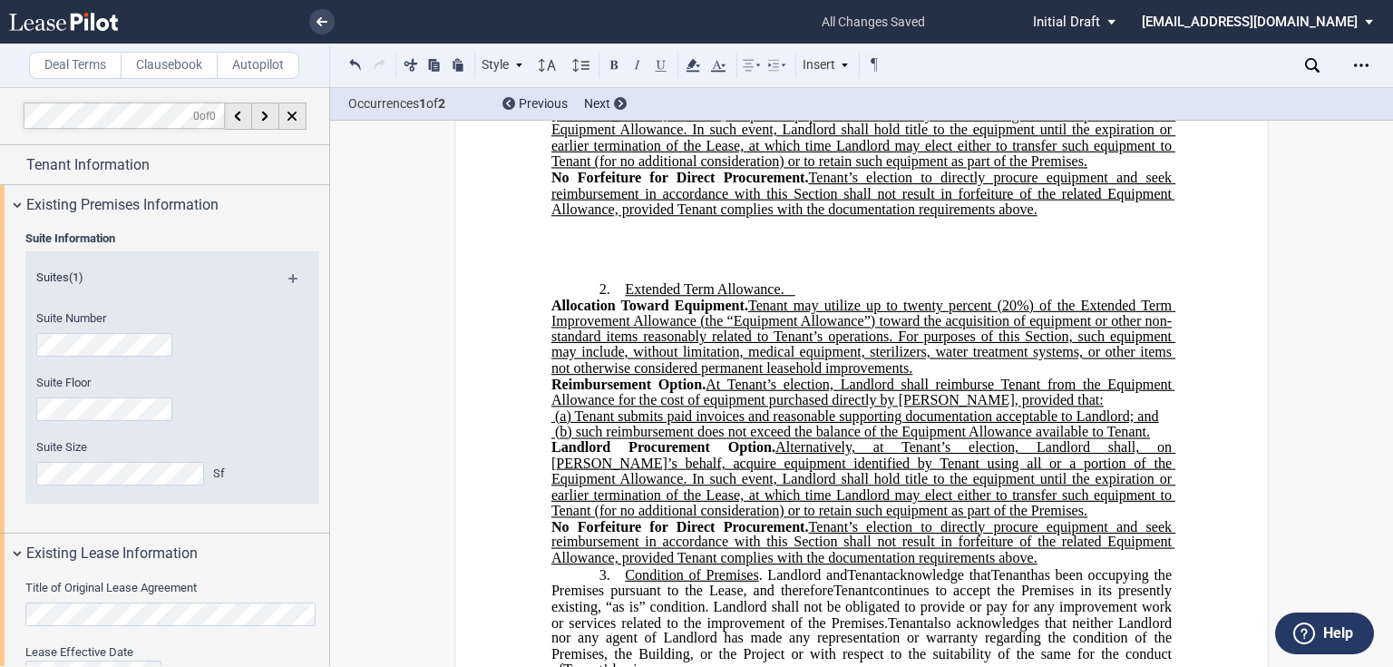
drag, startPoint x: 1049, startPoint y: 589, endPoint x: 594, endPoint y: 308, distance: 534.0
click at [594, 308] on div "﻿ !!SET_LEVEL_0!! !!LEASE_LEVEL_1!! 3. Condition of Premises . Landlord and Ass…" at bounding box center [862, 471] width 621 height 413
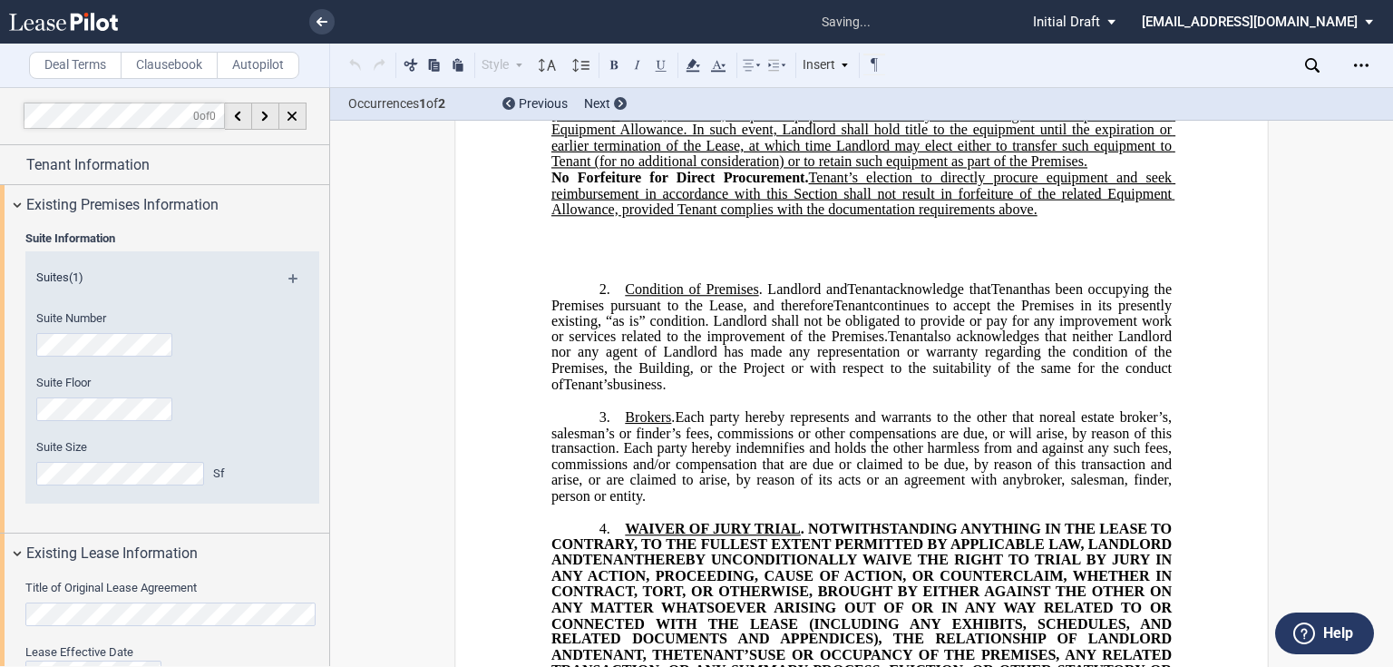
scroll to position [435, 0]
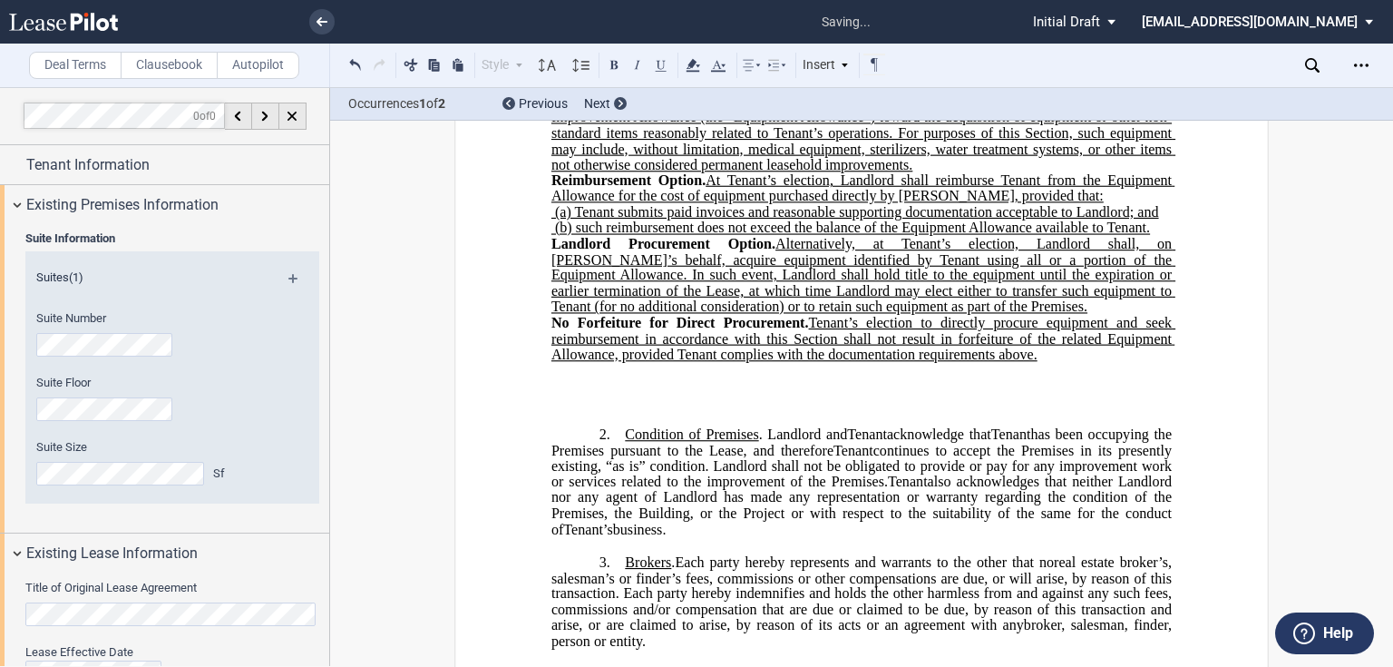
click at [621, 394] on p "﻿" at bounding box center [862, 385] width 621 height 15
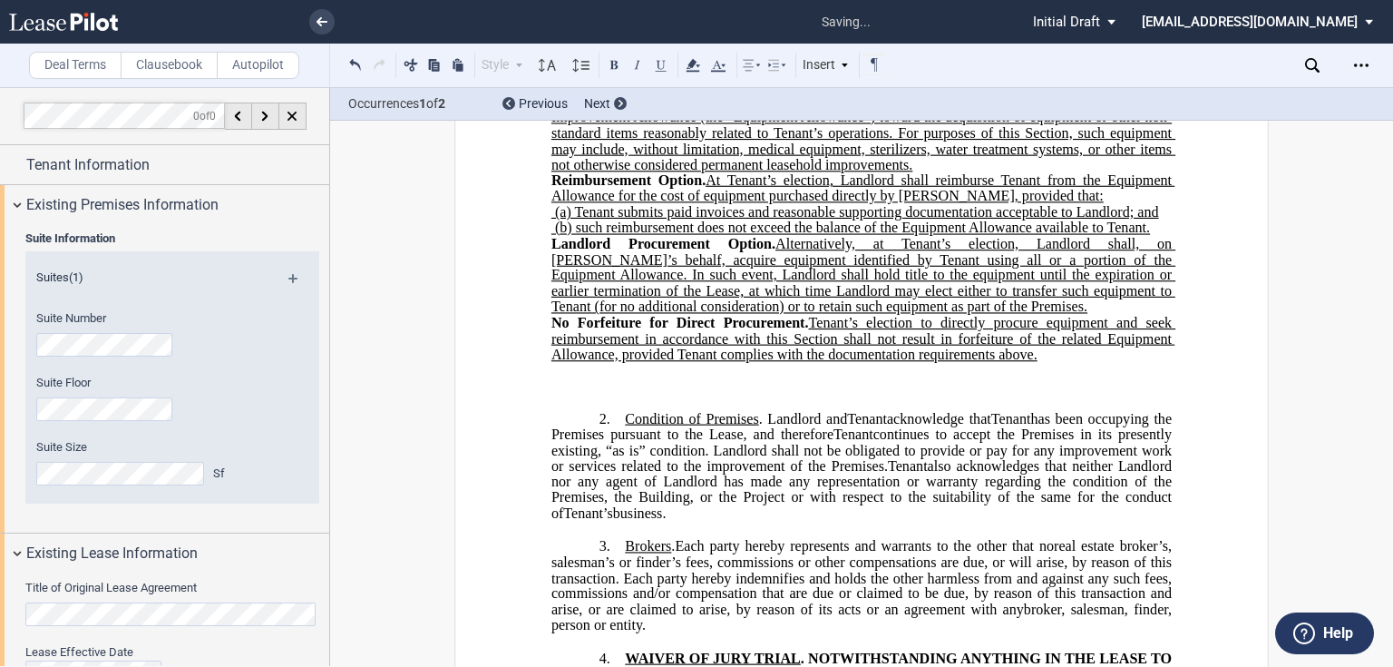
click at [581, 394] on p "﻿" at bounding box center [862, 385] width 621 height 15
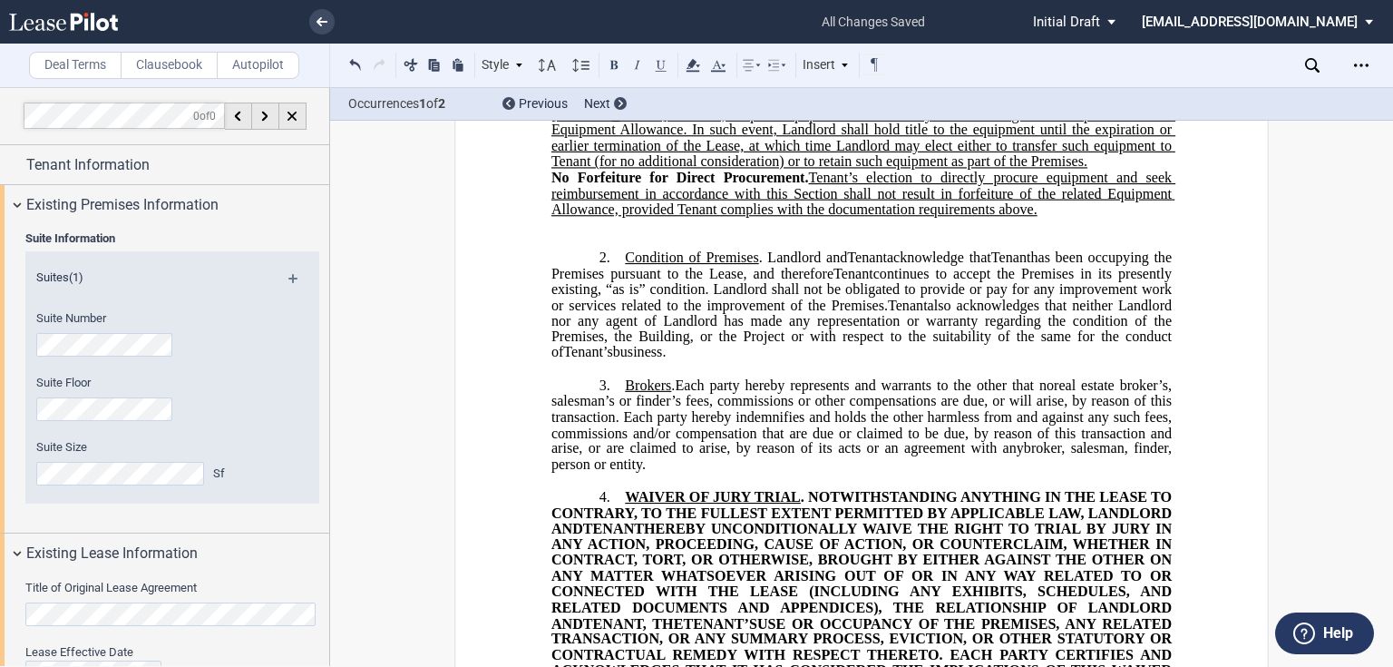
scroll to position [653, 0]
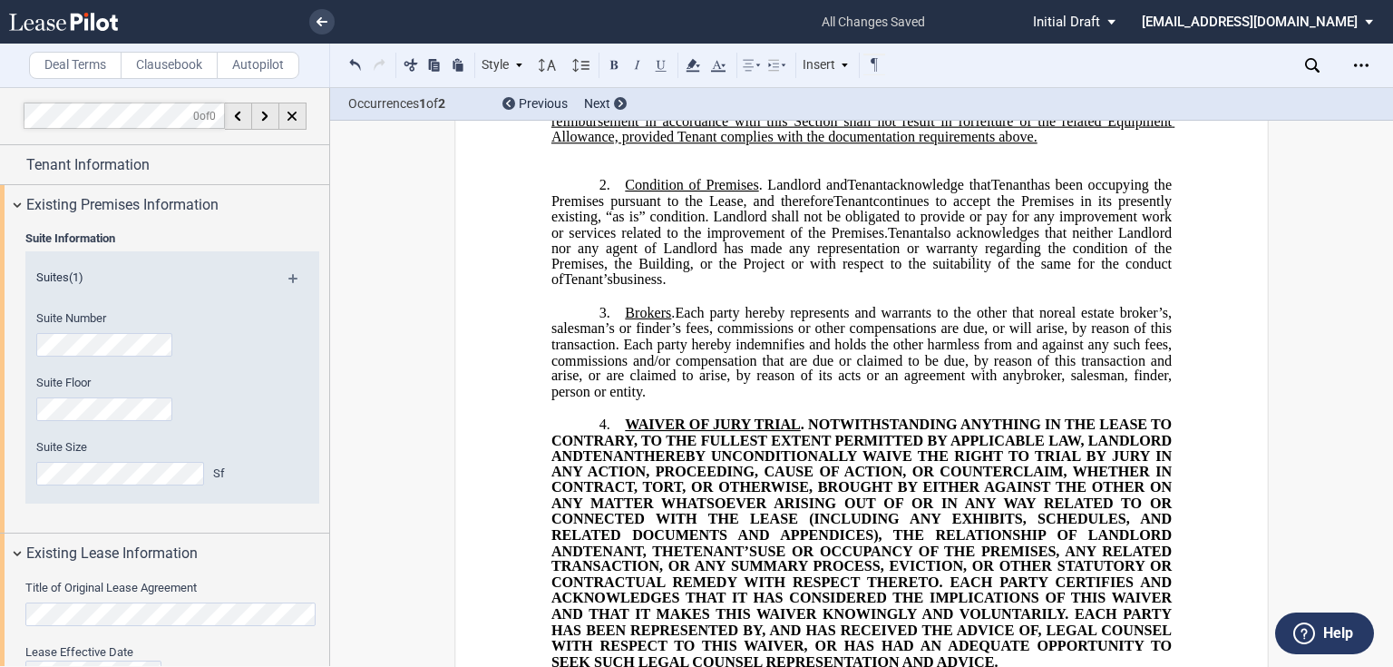
click at [701, 304] on p "﻿" at bounding box center [862, 295] width 621 height 15
drag, startPoint x: 679, startPoint y: 316, endPoint x: 623, endPoint y: 215, distance: 114.9
click at [623, 215] on p "2. Condition of Premises . Landlord and Assignee Tenant acknowledge that Assign…" at bounding box center [862, 233] width 621 height 112
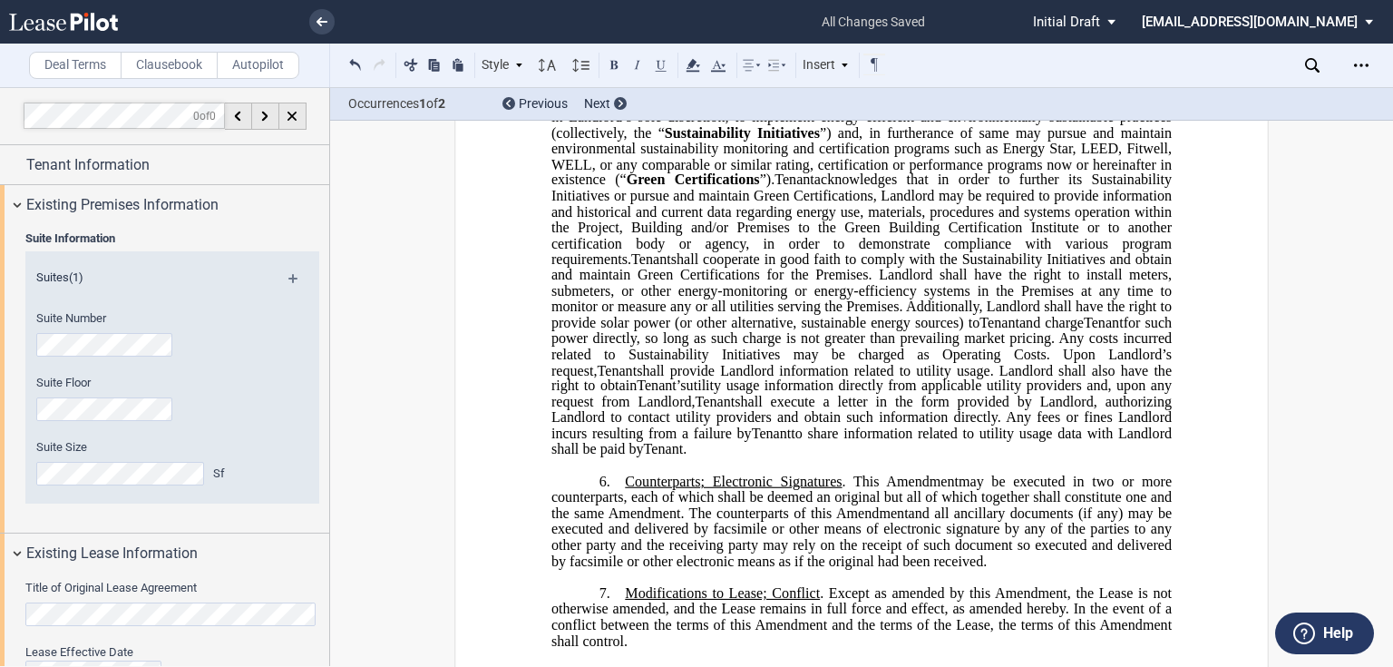
scroll to position [1597, 0]
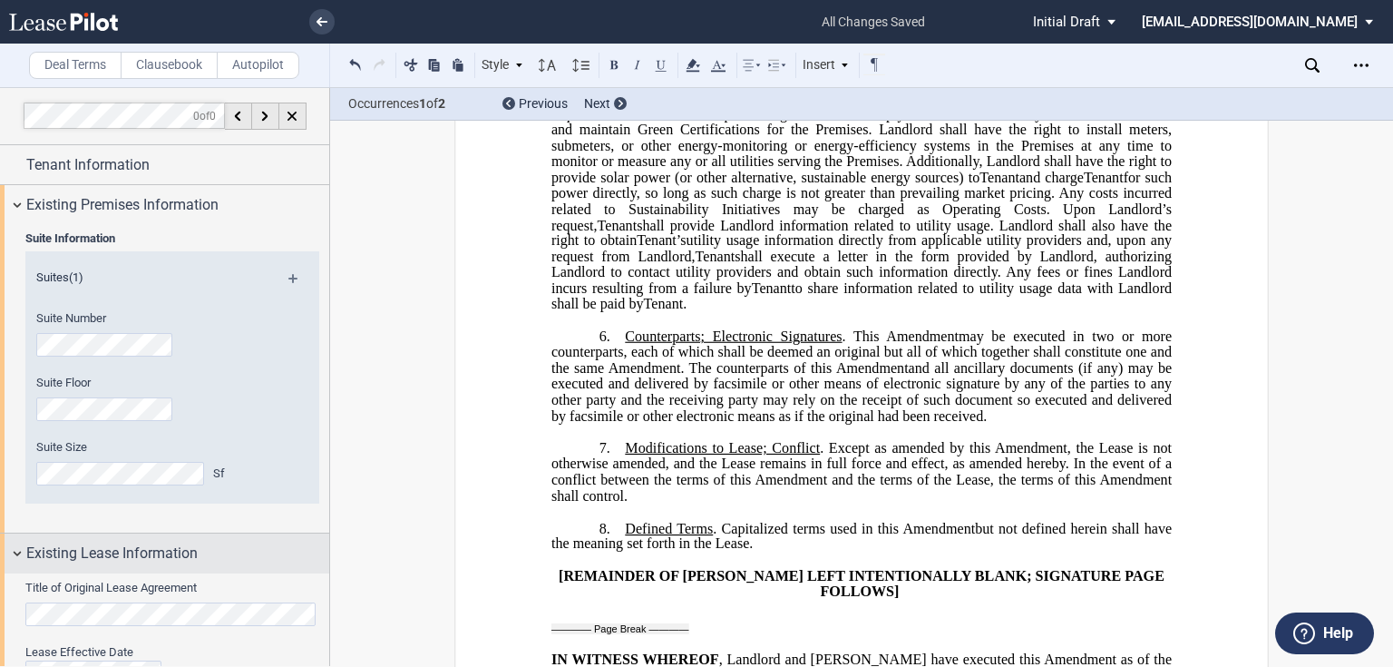
click at [24, 556] on div "Existing Lease Information" at bounding box center [164, 552] width 329 height 39
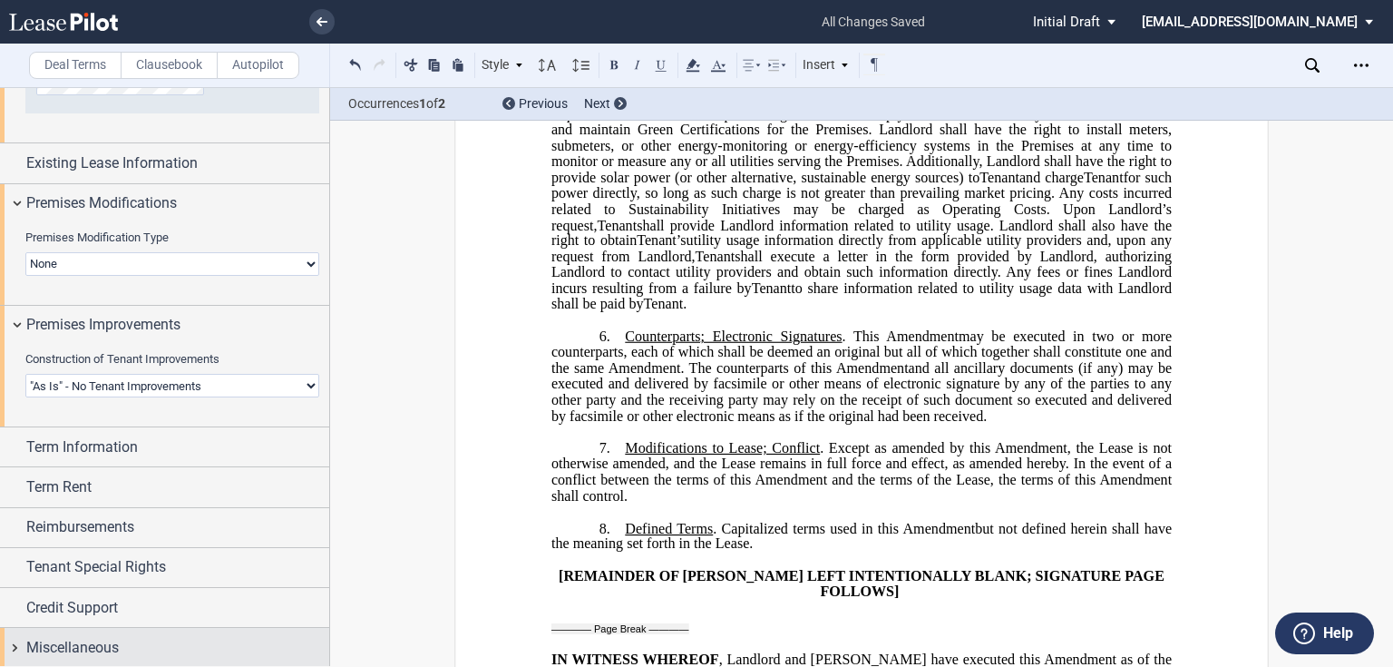
click at [12, 645] on div "Miscellaneous" at bounding box center [164, 647] width 329 height 39
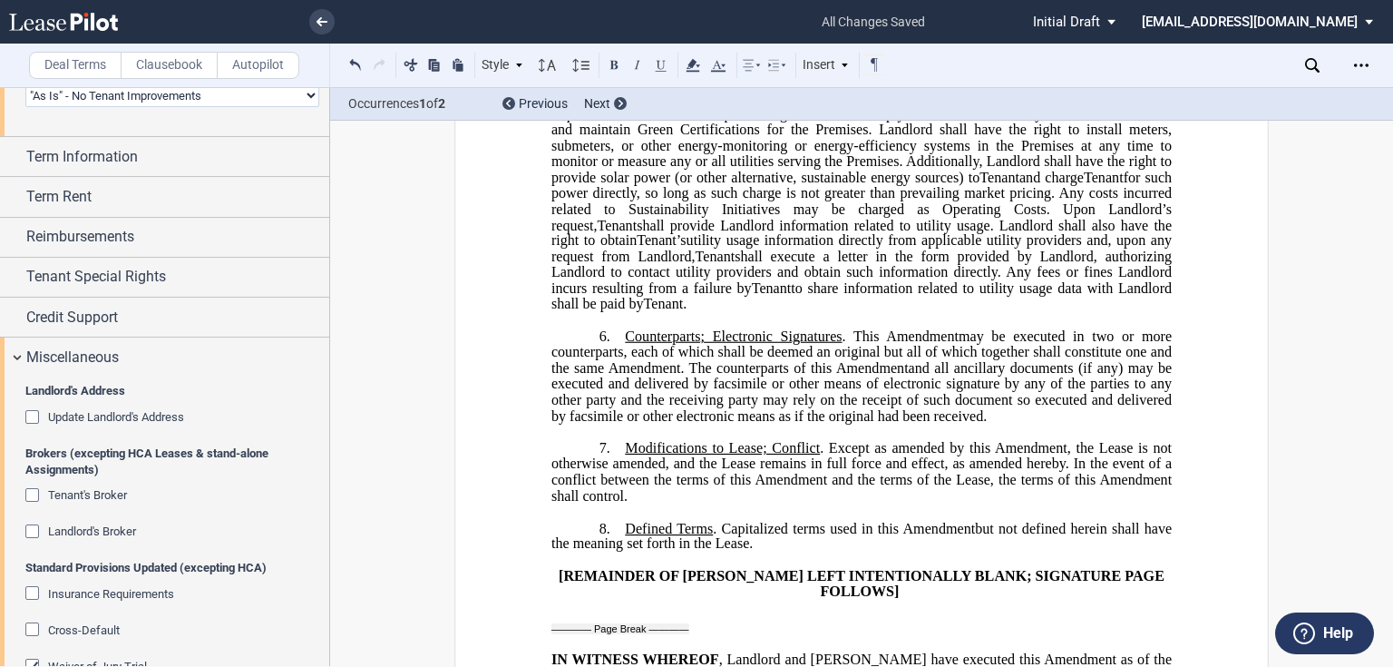
scroll to position [826, 0]
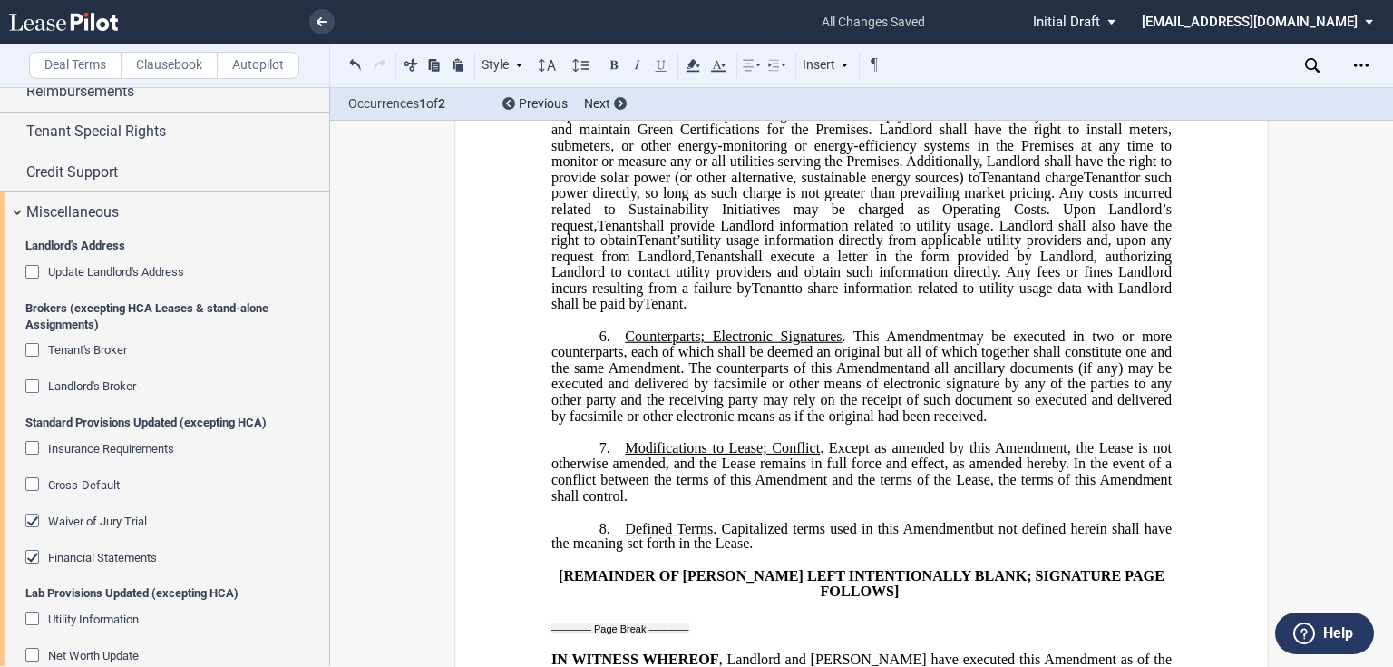
click at [34, 555] on div "Financial Statements" at bounding box center [34, 559] width 18 height 18
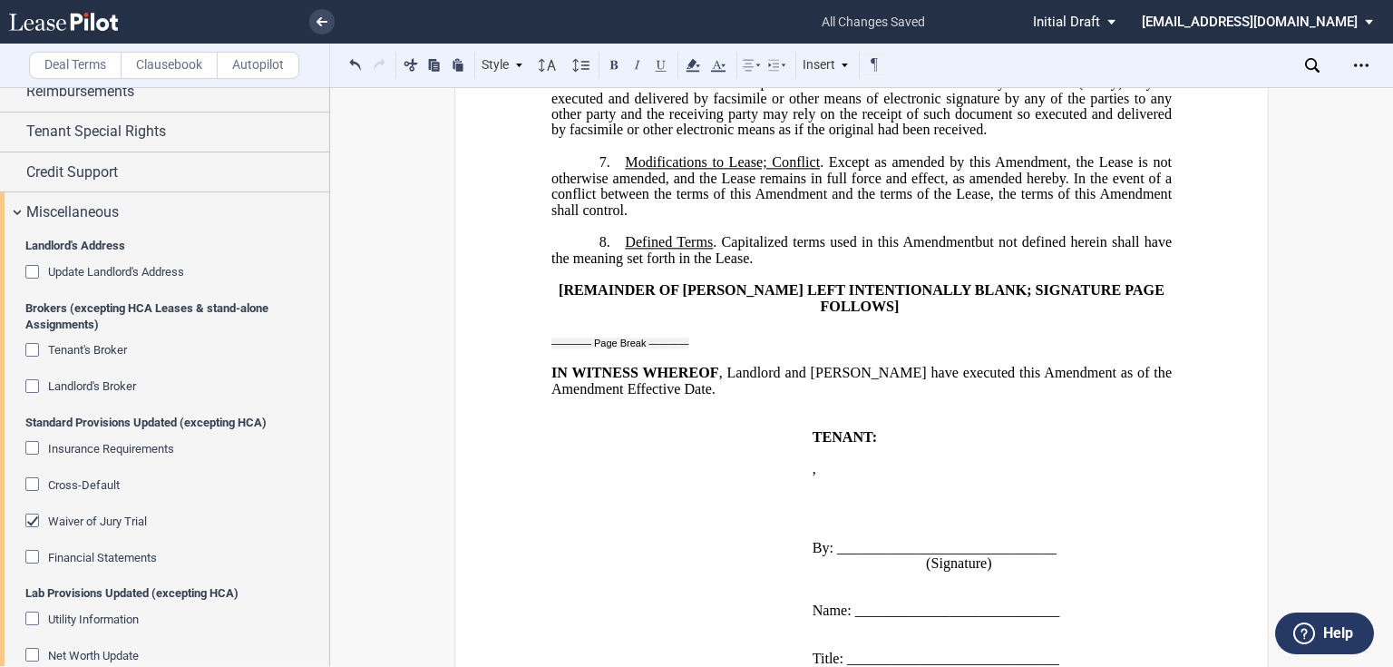
click at [34, 519] on div "Waiver of Jury Trial" at bounding box center [34, 522] width 18 height 18
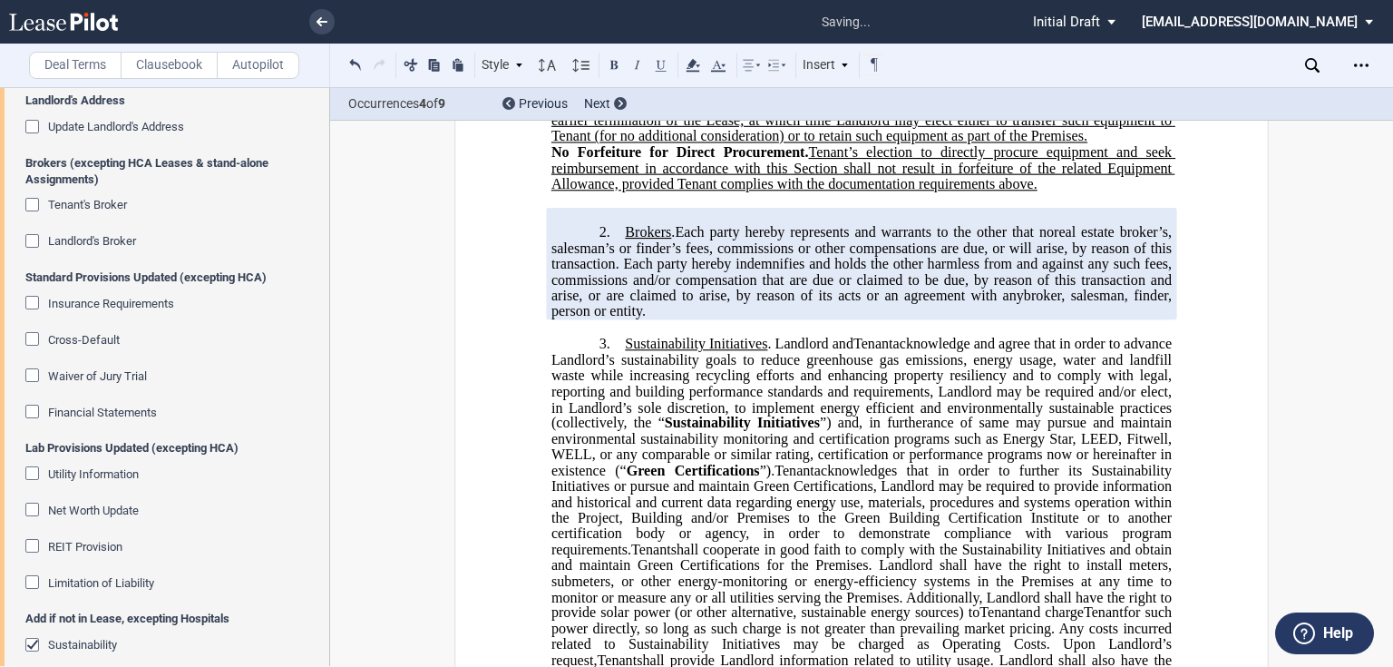
scroll to position [1122, 0]
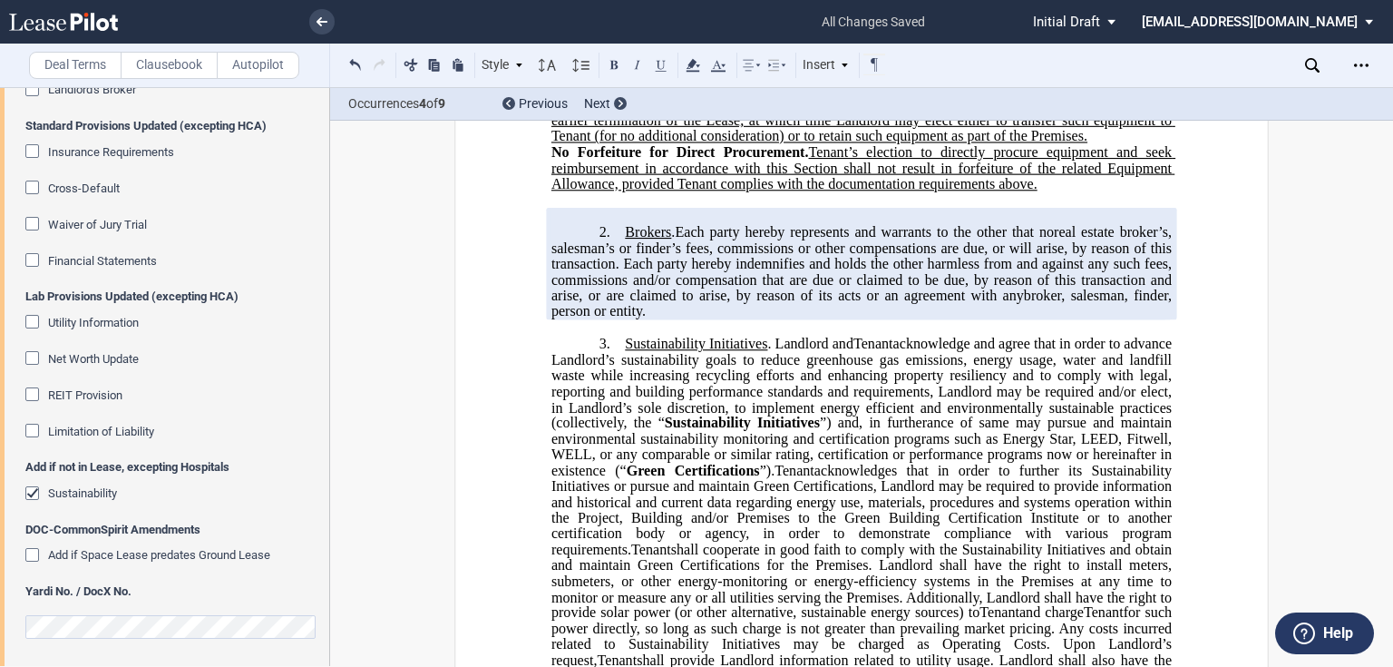
click at [59, 489] on span "Sustainability" at bounding box center [82, 493] width 69 height 14
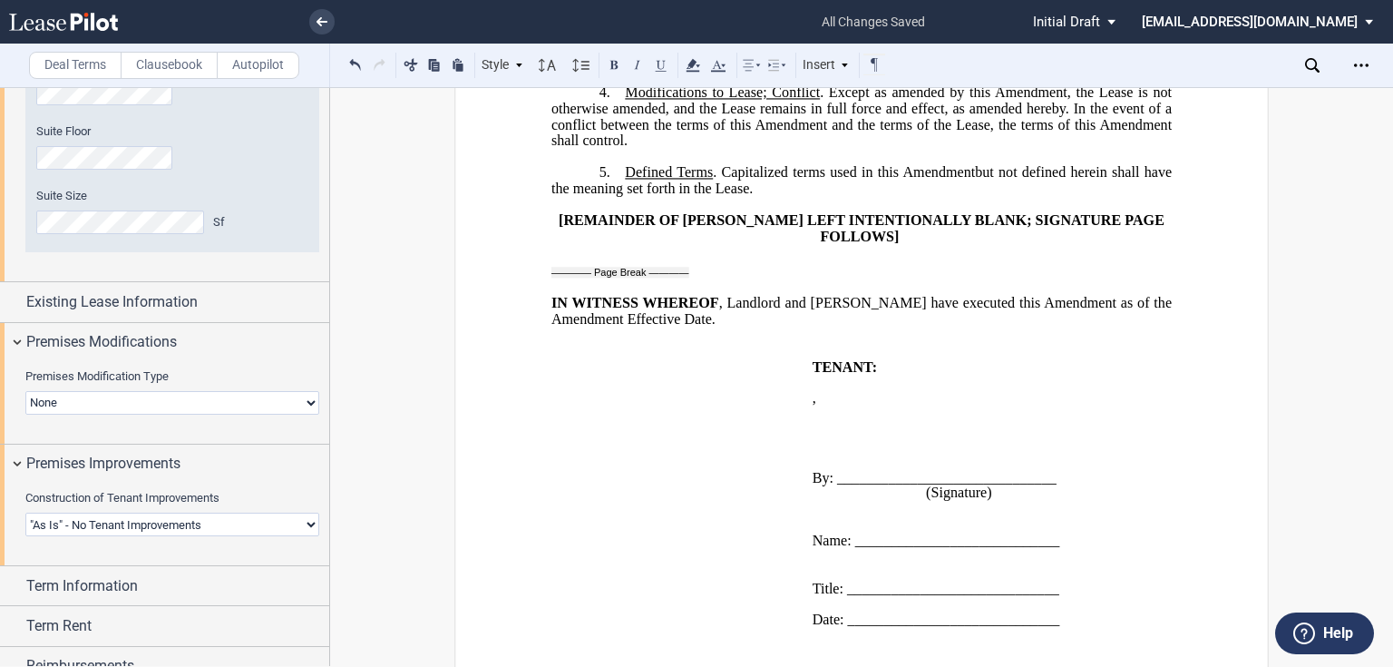
scroll to position [0, 0]
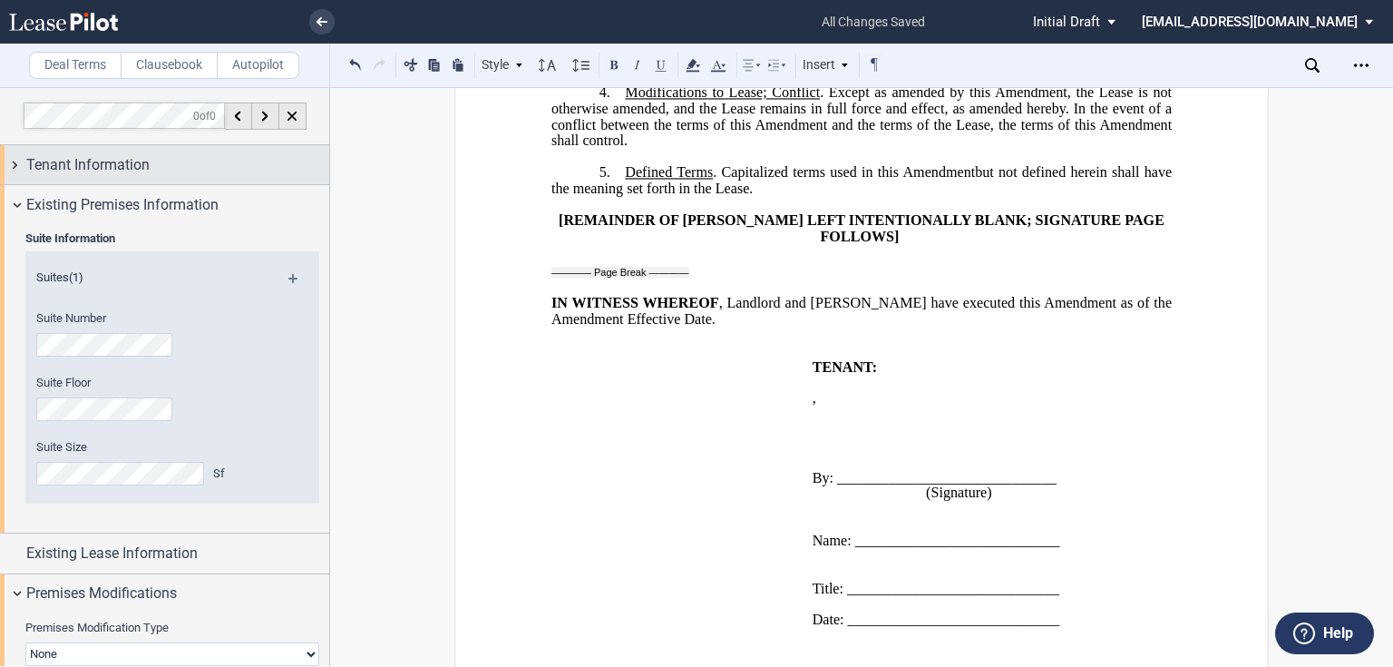
click at [98, 173] on span "Tenant Information" at bounding box center [87, 165] width 123 height 22
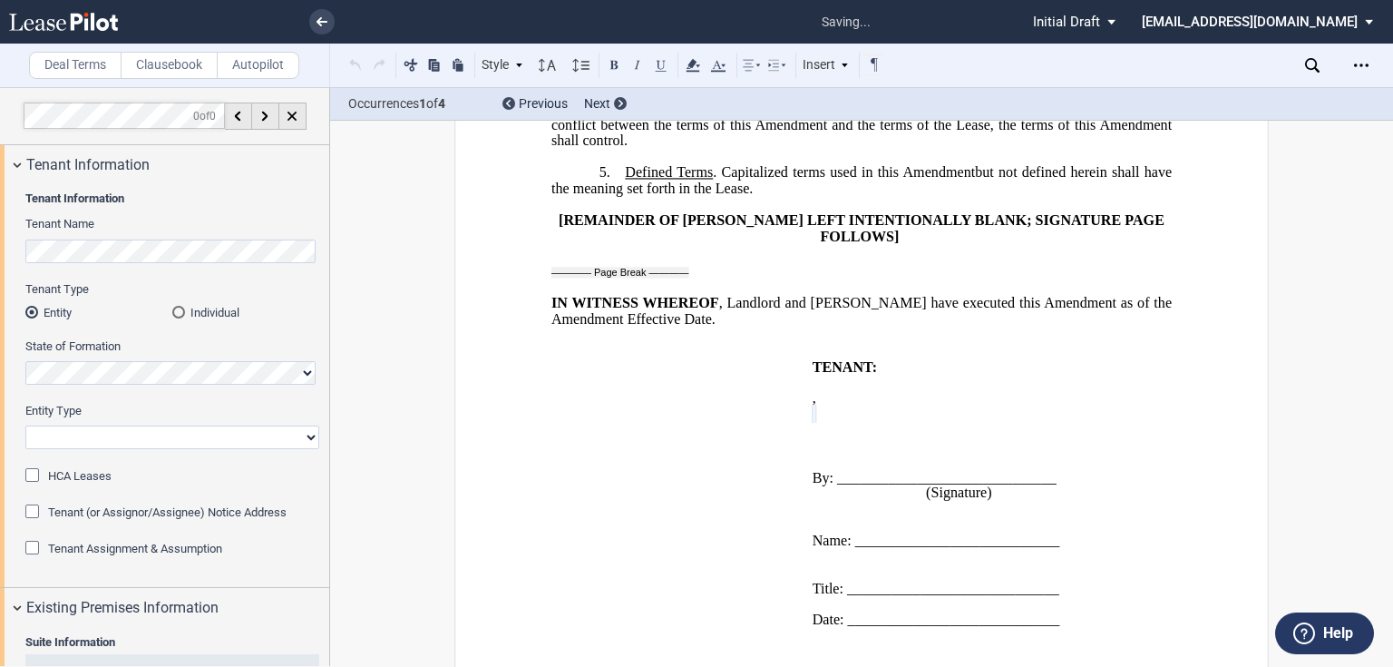
click at [57, 437] on select "Corporation Limited Liability Company General Partnership Limited Partnership O…" at bounding box center [172, 437] width 294 height 24
select select "limited liability company"
click at [25, 425] on select "Corporation Limited Liability Company General Partnership Limited Partnership O…" at bounding box center [172, 437] width 294 height 24
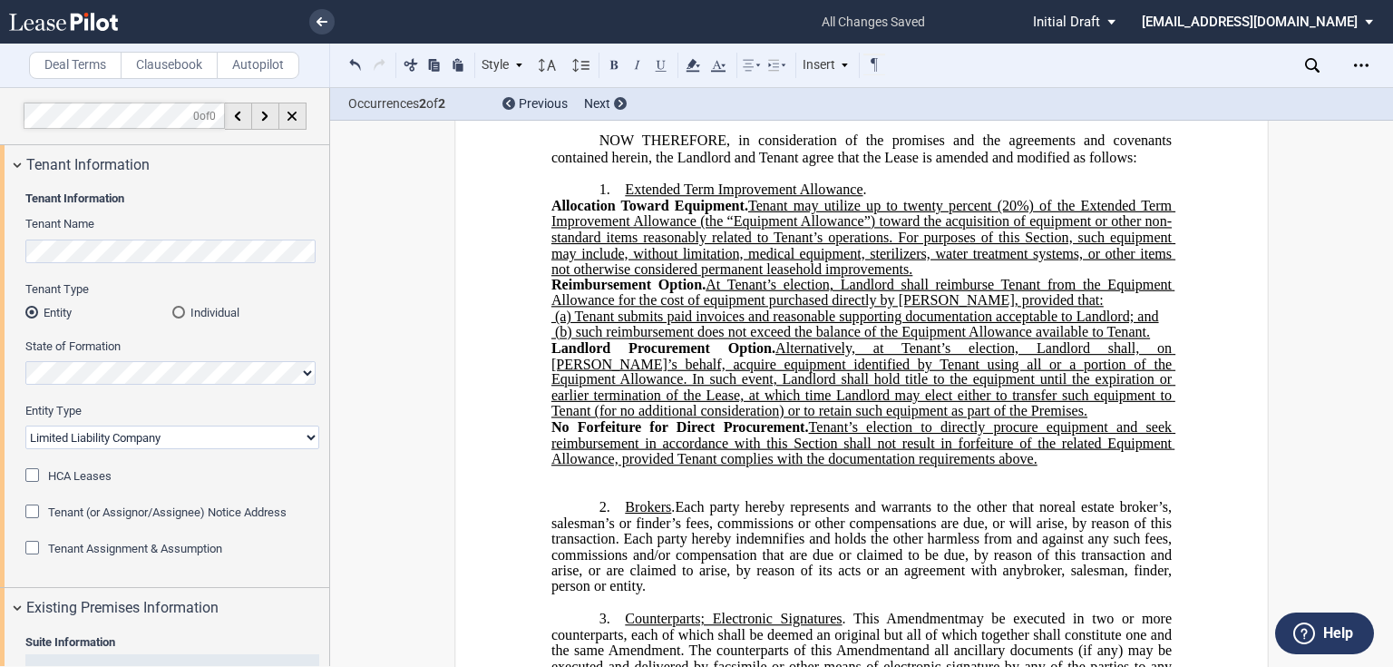
scroll to position [113, 0]
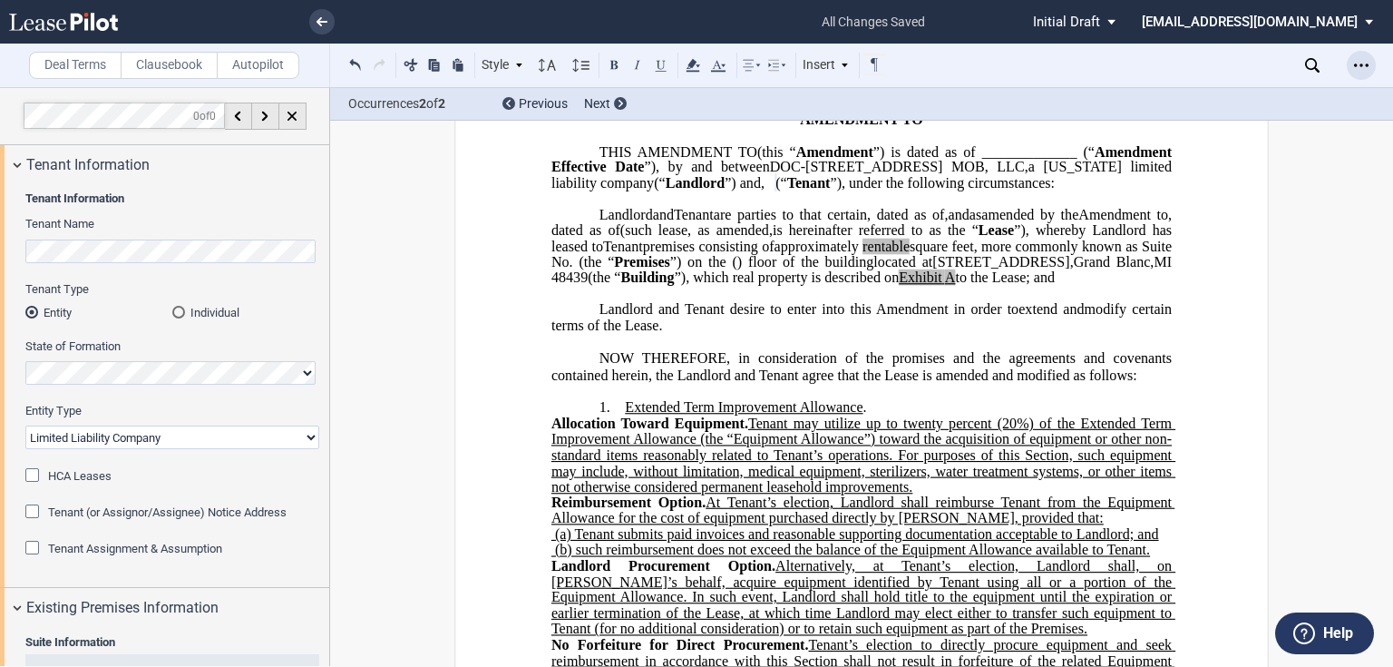
click at [1364, 69] on icon "Open Lease options menu" at bounding box center [1361, 65] width 15 height 15
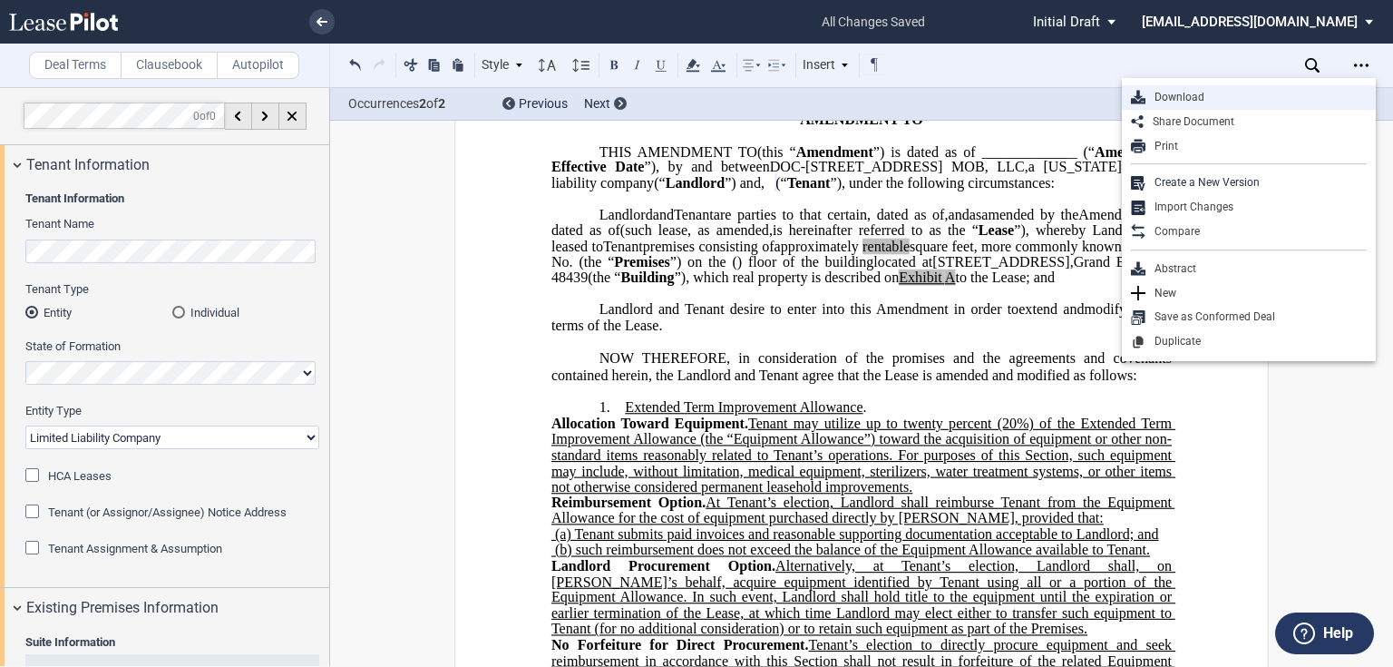
click at [1256, 98] on div "Download" at bounding box center [1256, 97] width 221 height 15
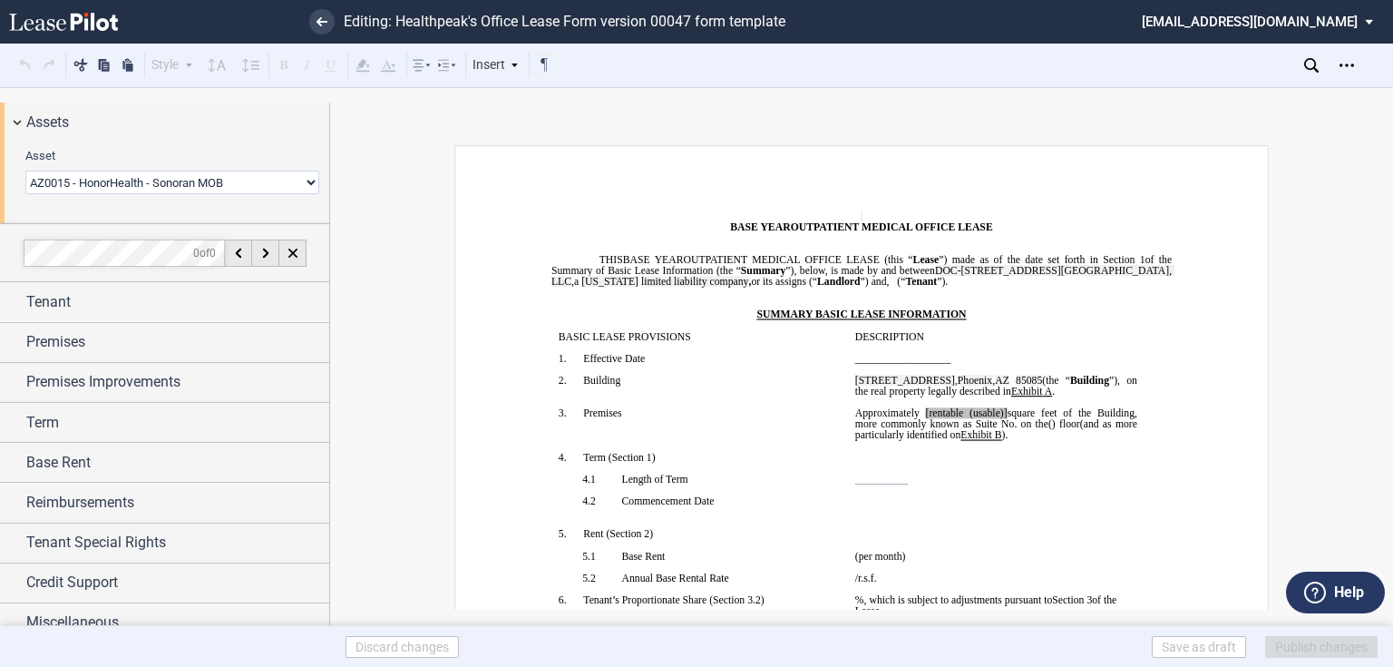
select select "object:4922"
